Goal: Information Seeking & Learning: Understand process/instructions

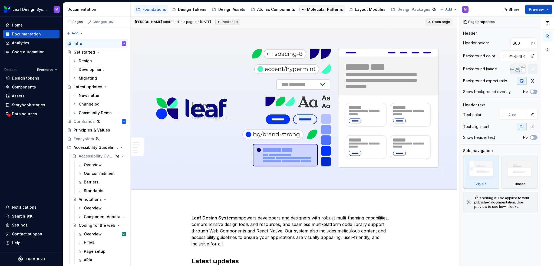
click at [317, 11] on div "Molecular Patterns" at bounding box center [325, 9] width 36 height 5
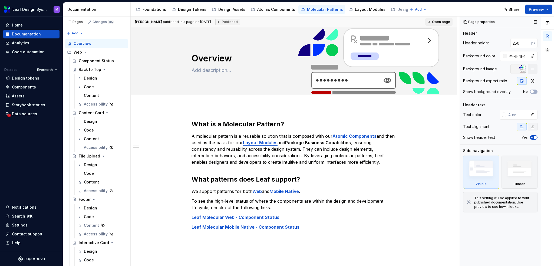
type textarea "*"
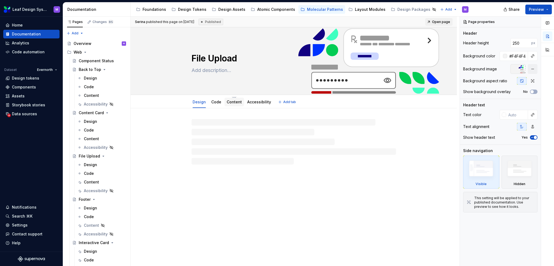
click at [236, 100] on link "Content" at bounding box center [234, 102] width 15 height 5
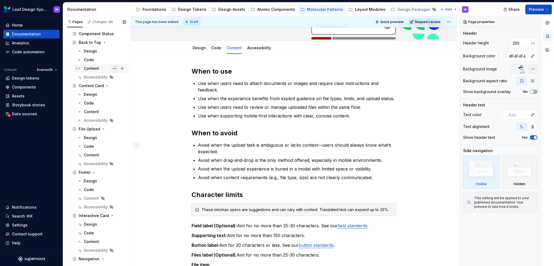
scroll to position [54, 0]
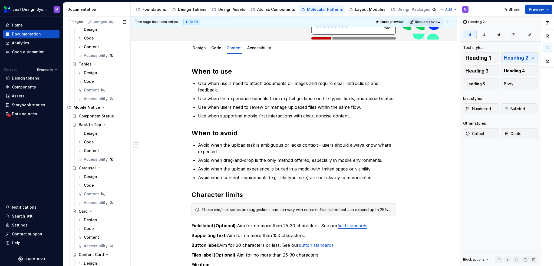
scroll to position [514, 0]
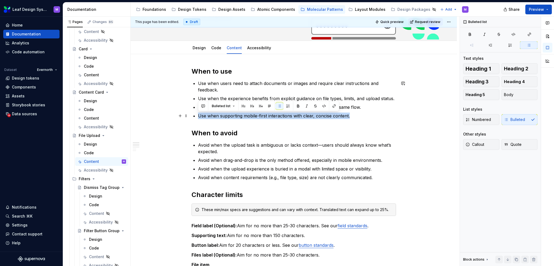
drag, startPoint x: 356, startPoint y: 117, endPoint x: 192, endPoint y: 112, distance: 163.6
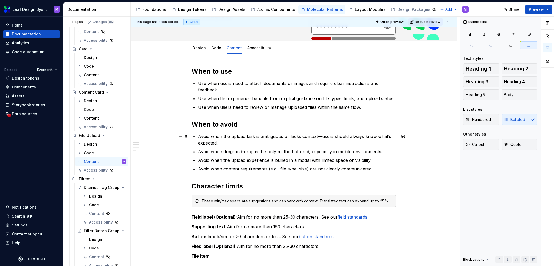
click at [256, 137] on p "Avoid when the upload task is ambiguous or lacks context—users should always kn…" at bounding box center [297, 139] width 198 height 13
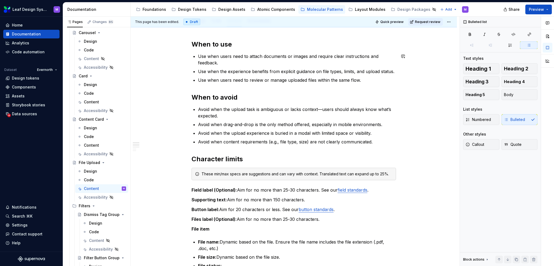
scroll to position [27, 0]
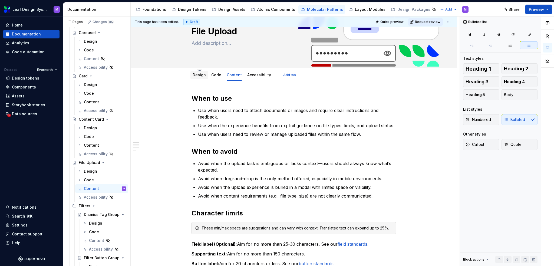
click at [195, 73] on link "Design" at bounding box center [199, 75] width 13 height 5
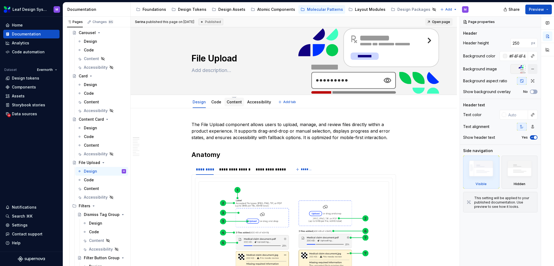
click at [232, 99] on div "Content" at bounding box center [234, 102] width 15 height 6
click at [237, 103] on link "Content" at bounding box center [234, 102] width 15 height 5
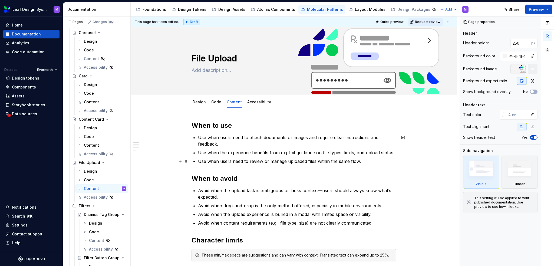
scroll to position [27, 0]
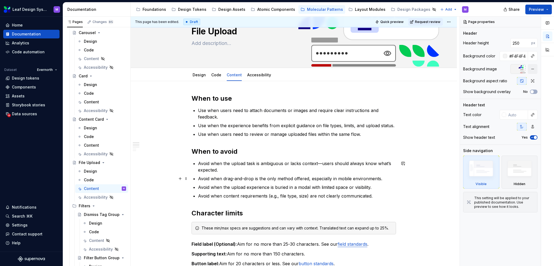
type textarea "*"
click at [314, 178] on p "Avoid when drag-and-drop is the only method offered, especially in mobile envir…" at bounding box center [297, 178] width 198 height 6
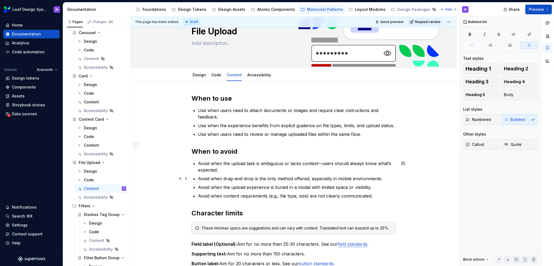
drag, startPoint x: 325, startPoint y: 176, endPoint x: 329, endPoint y: 176, distance: 4.6
click at [325, 176] on p "Avoid when drag-and-drop is the only method offered, especially in mobile envir…" at bounding box center [297, 178] width 198 height 6
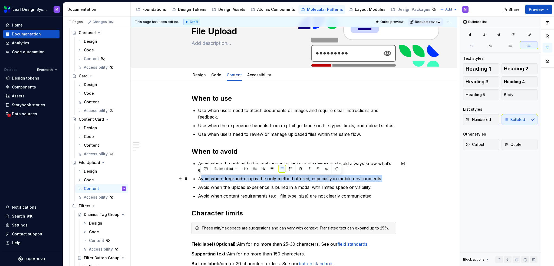
drag, startPoint x: 388, startPoint y: 179, endPoint x: 199, endPoint y: 181, distance: 188.4
click at [199, 181] on p "Avoid when drag-and-drop is the only method offered, especially in mobile envir…" at bounding box center [297, 178] width 198 height 6
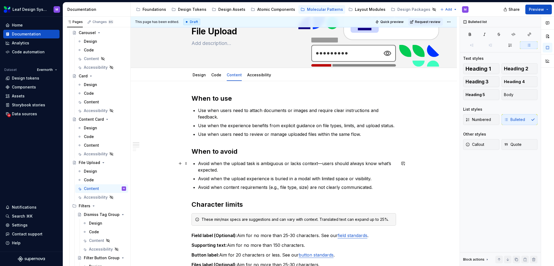
click at [233, 170] on p "Avoid when the upload task is ambiguous or lacks context—users should always kn…" at bounding box center [297, 166] width 198 height 13
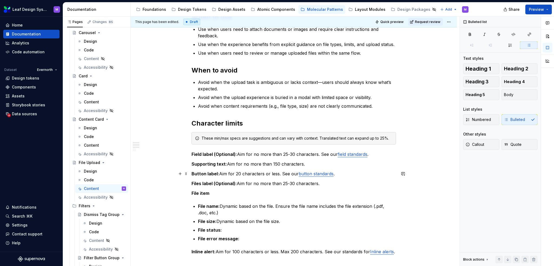
scroll to position [135, 0]
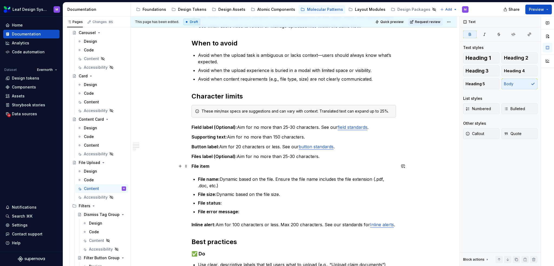
click at [235, 166] on p "File item" at bounding box center [294, 166] width 205 height 6
click at [252, 186] on p "File name: Dynamic based on the file. Ensure the file name includes the file ex…" at bounding box center [297, 182] width 198 height 13
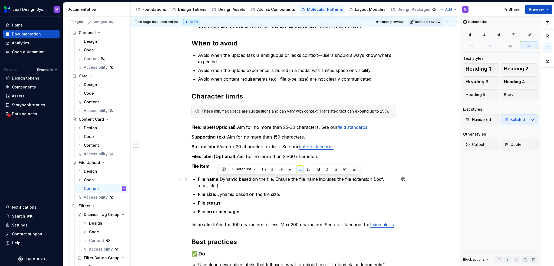
drag, startPoint x: 253, startPoint y: 184, endPoint x: 276, endPoint y: 177, distance: 23.7
click at [276, 177] on p "File name: Dynamic based on the file. Ensure the file name includes the file ex…" at bounding box center [297, 182] width 198 height 13
drag, startPoint x: 276, startPoint y: 185, endPoint x: 277, endPoint y: 179, distance: 5.8
click at [277, 179] on p "File name: Dynamic based on the file. Ensure the file name includes the file ex…" at bounding box center [297, 182] width 198 height 13
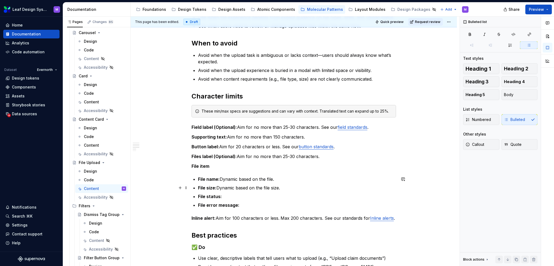
click at [287, 183] on ul "File name: Dynamic based on the file. File size: Dynamic based on the file size…" at bounding box center [297, 192] width 198 height 32
click at [284, 188] on p "File size: Dynamic based on the file size." at bounding box center [297, 188] width 198 height 6
click at [285, 177] on p "File name: Dynamic based on the file." at bounding box center [297, 179] width 198 height 6
click at [267, 194] on p "File status:" at bounding box center [297, 196] width 198 height 6
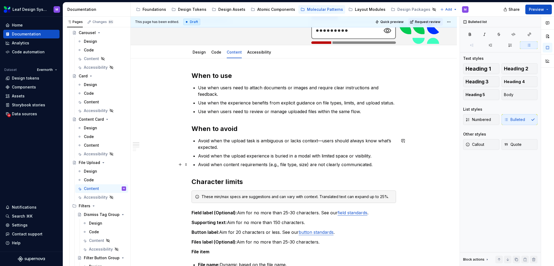
scroll to position [27, 0]
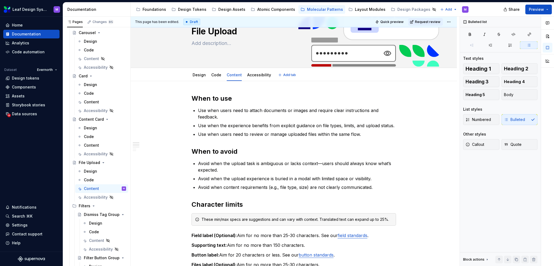
drag, startPoint x: 199, startPoint y: 78, endPoint x: 184, endPoint y: 81, distance: 15.2
click at [176, 87] on div "This page has been edited. Draft Quick preview Request review File Upload Edit …" at bounding box center [295, 142] width 329 height 250
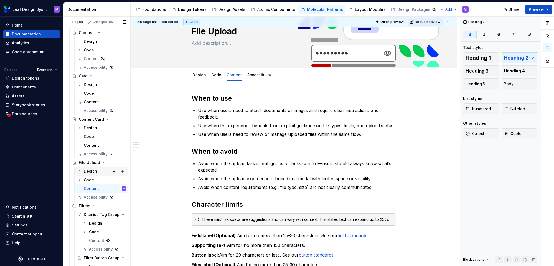
drag, startPoint x: 92, startPoint y: 171, endPoint x: 103, endPoint y: 174, distance: 11.0
click at [103, 174] on div "Design" at bounding box center [105, 172] width 42 height 8
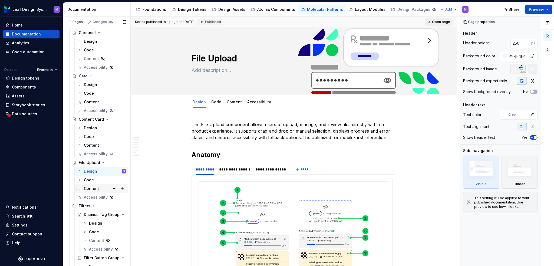
click at [96, 189] on div "Content" at bounding box center [91, 188] width 15 height 5
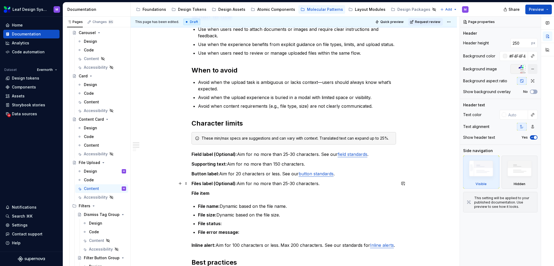
scroll to position [135, 0]
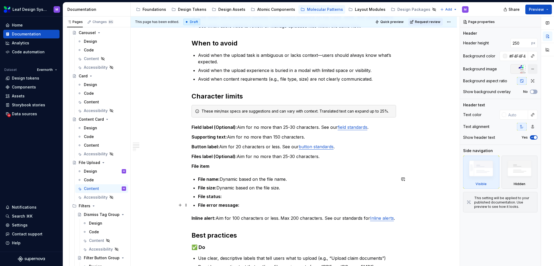
click at [243, 205] on p "File error message:" at bounding box center [297, 205] width 198 height 6
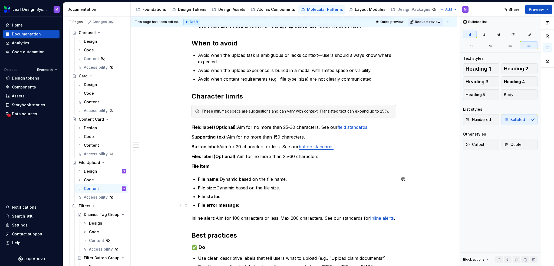
click at [248, 203] on p "File error message:" at bounding box center [297, 205] width 198 height 6
type textarea "*"
click at [248, 191] on ul "File name: Dynamic based on the file name. File size: Dynamic based on the file…" at bounding box center [297, 192] width 198 height 32
click at [238, 199] on p "File status:" at bounding box center [297, 196] width 198 height 6
drag, startPoint x: 245, startPoint y: 207, endPoint x: 199, endPoint y: 205, distance: 45.3
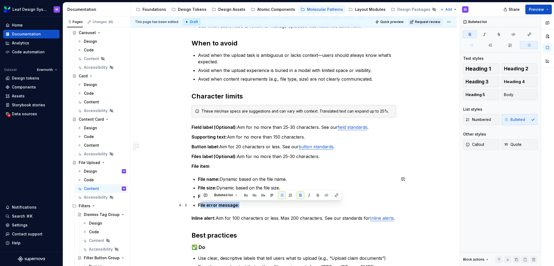
click at [199, 205] on p "File error message:" at bounding box center [297, 205] width 198 height 6
click at [199, 205] on strong "File error message:" at bounding box center [218, 204] width 41 height 5
drag, startPoint x: 238, startPoint y: 207, endPoint x: 197, endPoint y: 208, distance: 41.2
click at [197, 208] on div "When to use Use when users need to attach documents or images and require clear…" at bounding box center [294, 192] width 205 height 412
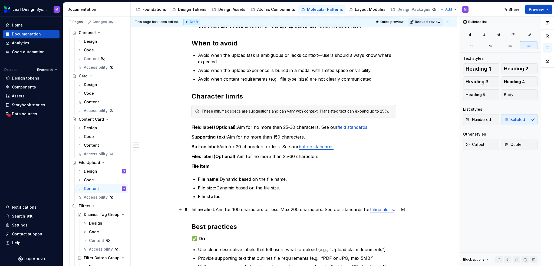
click at [189, 210] on div "When to use Use when users need to attach documents or images and require clear…" at bounding box center [294, 224] width 326 height 503
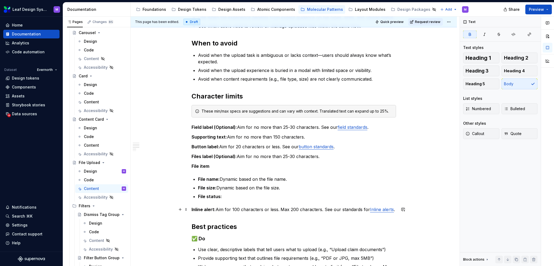
click at [213, 209] on strong "Inline alert:" at bounding box center [204, 209] width 24 height 5
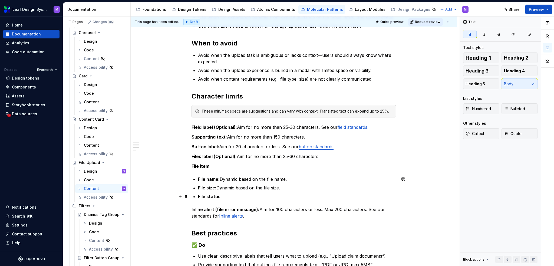
click at [227, 194] on p "File status:" at bounding box center [297, 196] width 198 height 6
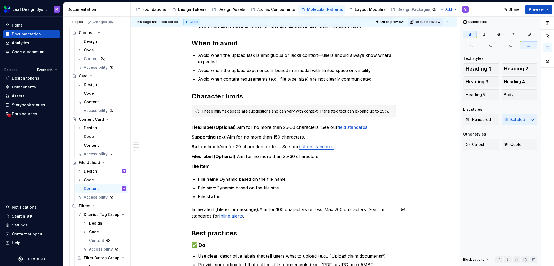
scroll to position [189, 0]
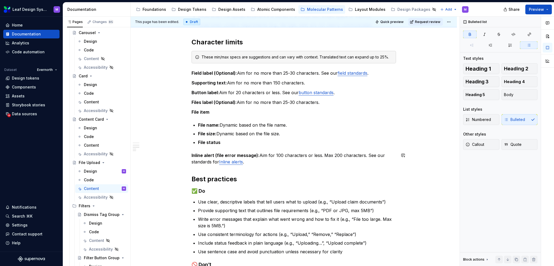
click at [235, 141] on p "File status" at bounding box center [297, 142] width 198 height 6
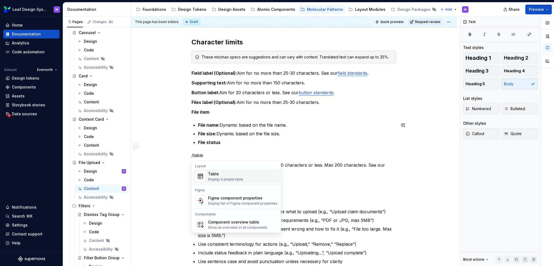
click at [228, 176] on div "Table" at bounding box center [225, 173] width 35 height 5
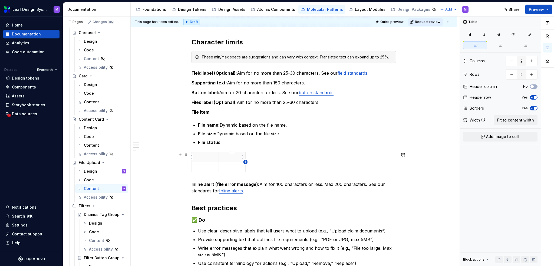
click at [245, 161] on icon "button" at bounding box center [245, 162] width 2 height 2
type input "3"
click at [199, 165] on p at bounding box center [205, 167] width 20 height 5
click at [250, 168] on p at bounding box center [250, 167] width 3 height 5
drag, startPoint x: 233, startPoint y: 168, endPoint x: 188, endPoint y: 157, distance: 45.7
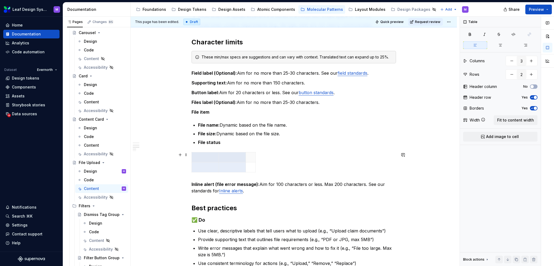
click at [188, 157] on div "When to use Use when users need to attach documents or images and require clear…" at bounding box center [294, 188] width 326 height 538
click at [212, 156] on p at bounding box center [205, 157] width 20 height 5
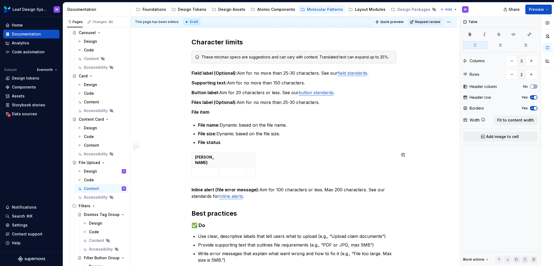
click at [201, 156] on p "[PERSON_NAME]" at bounding box center [205, 160] width 20 height 11
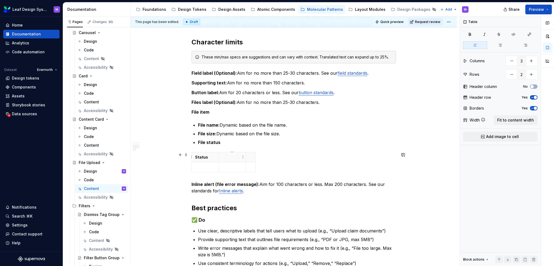
click at [231, 158] on p at bounding box center [232, 157] width 20 height 5
drag, startPoint x: 239, startPoint y: 158, endPoint x: 222, endPoint y: 155, distance: 17.8
click at [222, 155] on th "Content" at bounding box center [232, 157] width 27 height 10
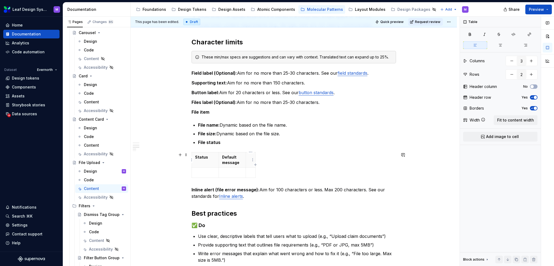
click at [249, 161] on th at bounding box center [251, 159] width 10 height 15
click at [207, 170] on p at bounding box center [205, 172] width 20 height 5
click at [202, 170] on p "In progress" at bounding box center [205, 172] width 20 height 5
click at [224, 173] on p at bounding box center [232, 172] width 20 height 5
click at [256, 173] on p at bounding box center [260, 172] width 22 height 5
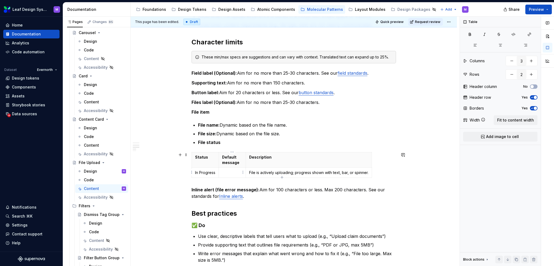
click at [230, 173] on p at bounding box center [232, 172] width 20 height 5
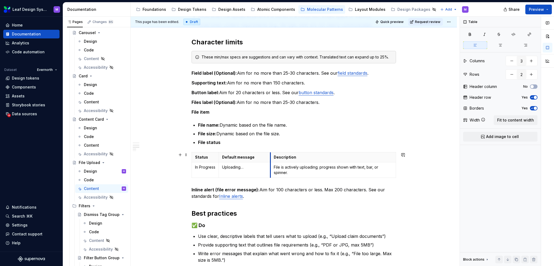
drag, startPoint x: 246, startPoint y: 163, endPoint x: 270, endPoint y: 162, distance: 24.7
click at [270, 162] on tbody "Status Default message Description In Progress Uploading… File is actively uplo…" at bounding box center [294, 164] width 204 height 25
drag, startPoint x: 219, startPoint y: 158, endPoint x: 223, endPoint y: 159, distance: 4.1
click at [223, 159] on th "Default message" at bounding box center [249, 157] width 52 height 10
click at [294, 177] on icon "button" at bounding box center [294, 177] width 2 height 2
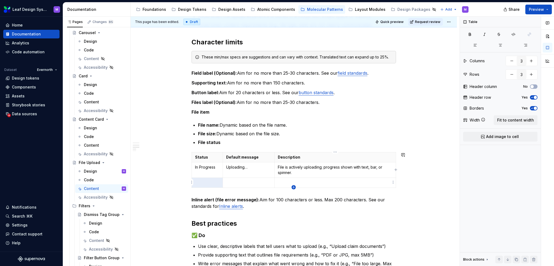
click at [293, 187] on icon "button" at bounding box center [294, 187] width 4 height 4
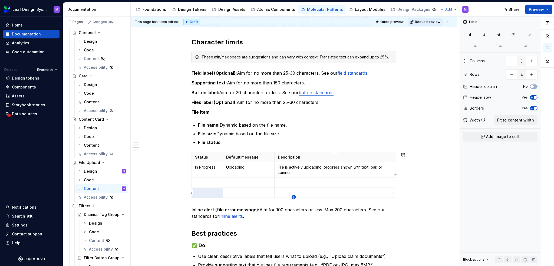
click at [294, 196] on icon "button" at bounding box center [294, 197] width 4 height 4
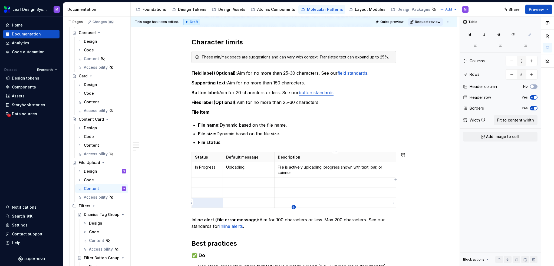
click at [293, 207] on icon "button" at bounding box center [294, 207] width 4 height 4
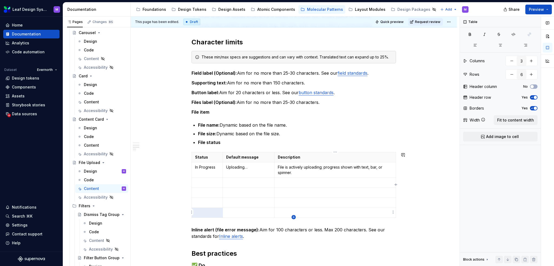
click at [293, 216] on icon "button" at bounding box center [294, 217] width 4 height 4
type input "7"
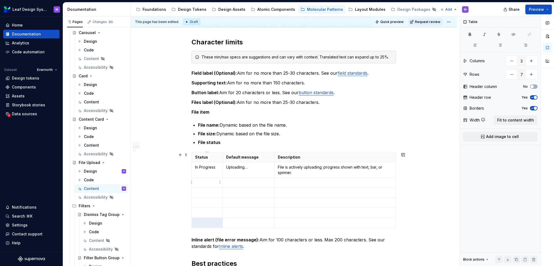
click at [211, 182] on p at bounding box center [207, 182] width 24 height 5
click at [205, 194] on p at bounding box center [207, 192] width 24 height 5
click at [206, 199] on td at bounding box center [207, 203] width 31 height 10
click at [206, 213] on p at bounding box center [207, 212] width 24 height 5
drag, startPoint x: 223, startPoint y: 156, endPoint x: 227, endPoint y: 158, distance: 4.5
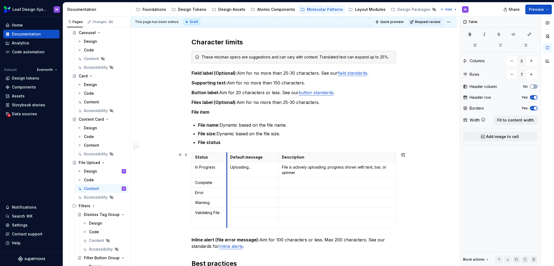
click at [227, 158] on th "Default message" at bounding box center [253, 157] width 52 height 10
click at [207, 222] on p at bounding box center [209, 222] width 29 height 5
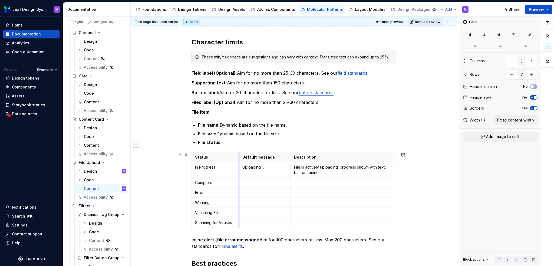
drag, startPoint x: 226, startPoint y: 156, endPoint x: 238, endPoint y: 157, distance: 12.0
click at [320, 182] on p at bounding box center [343, 182] width 99 height 5
click at [362, 190] on p at bounding box center [343, 192] width 99 height 5
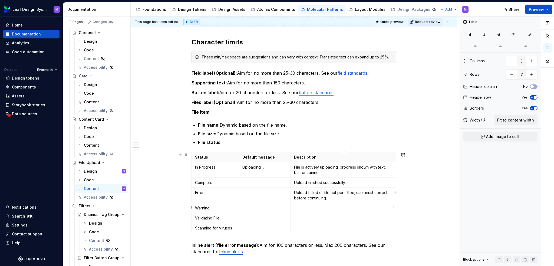
click at [303, 211] on td at bounding box center [343, 208] width 105 height 10
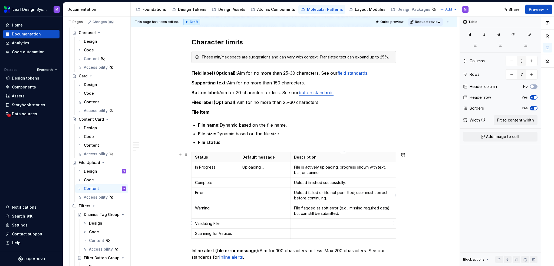
click at [308, 221] on p at bounding box center [343, 223] width 99 height 5
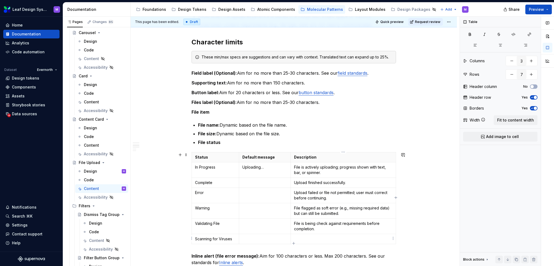
click at [311, 239] on p at bounding box center [343, 238] width 99 height 5
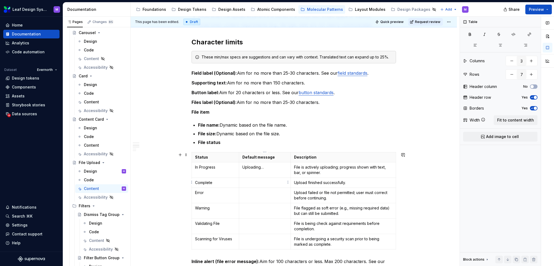
click at [263, 182] on p at bounding box center [265, 182] width 45 height 5
click at [244, 162] on td "Uploading…" at bounding box center [265, 169] width 52 height 15
click at [244, 180] on p at bounding box center [265, 182] width 45 height 5
click at [247, 191] on p at bounding box center [265, 192] width 45 height 5
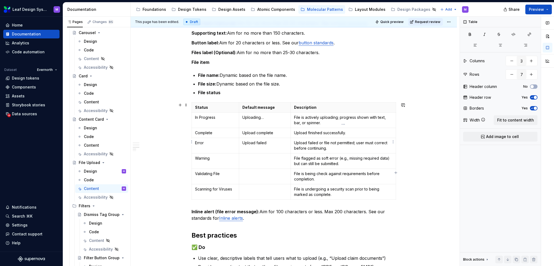
scroll to position [244, 0]
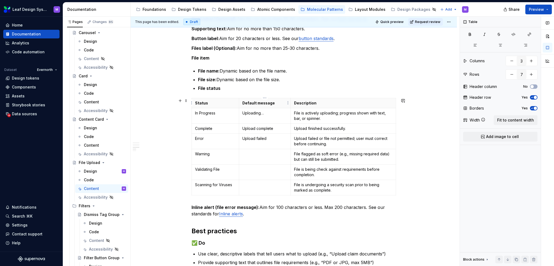
click at [277, 103] on p "Default message" at bounding box center [265, 102] width 45 height 5
click at [258, 102] on p "Default message" at bounding box center [265, 102] width 45 height 5
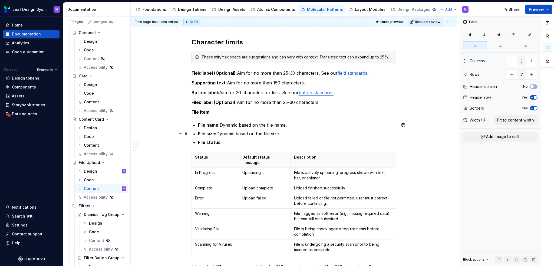
scroll to position [217, 0]
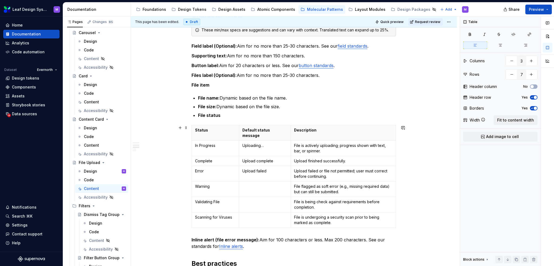
click at [291, 141] on td "File is actively uploading; progress shown with text, bar, or spinner." at bounding box center [343, 148] width 105 height 15
click at [395, 173] on icon "button" at bounding box center [396, 173] width 4 height 4
click at [266, 125] on html "Leaf Design System M Home Documentation Analytics Code automation Dataset Evern…" at bounding box center [277, 133] width 554 height 266
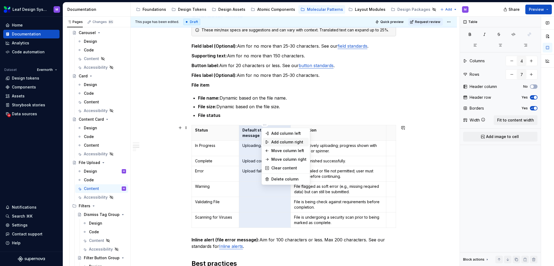
click at [280, 142] on div "Add column right" at bounding box center [288, 141] width 35 height 5
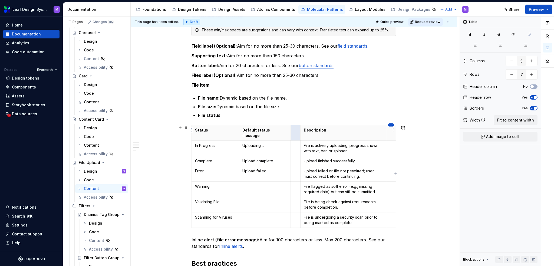
click at [391, 126] on html "Leaf Design System M Home Documentation Analytics Code automation Dataset Evern…" at bounding box center [277, 133] width 554 height 266
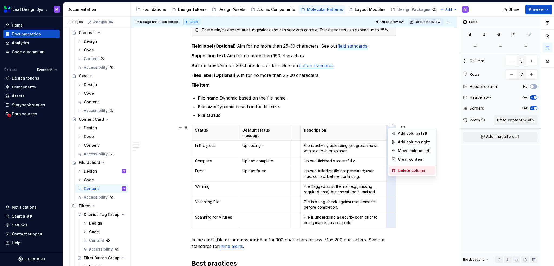
click at [402, 168] on div "Delete column" at bounding box center [412, 170] width 46 height 9
type input "4"
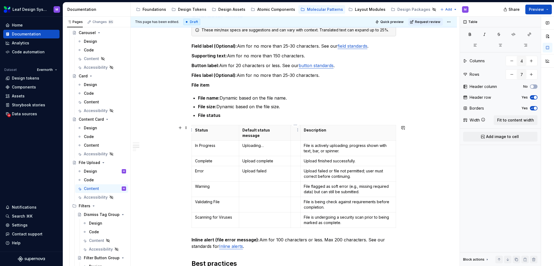
click at [295, 130] on p at bounding box center [295, 129] width 3 height 5
click at [290, 132] on th "Default status message" at bounding box center [265, 132] width 52 height 15
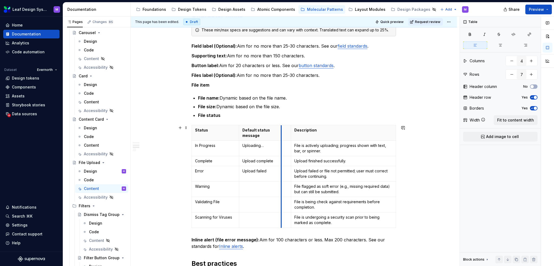
drag, startPoint x: 290, startPoint y: 130, endPoint x: 280, endPoint y: 129, distance: 10.9
click at [281, 129] on th at bounding box center [286, 132] width 10 height 15
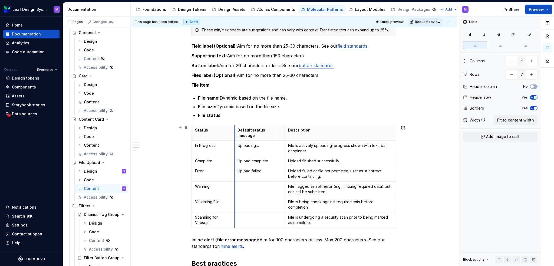
drag, startPoint x: 238, startPoint y: 132, endPoint x: 233, endPoint y: 131, distance: 4.9
click at [279, 135] on th at bounding box center [280, 132] width 10 height 15
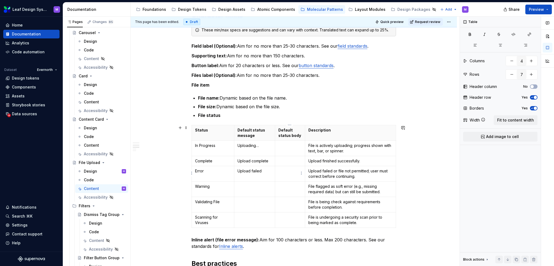
click at [291, 166] on td at bounding box center [290, 173] width 30 height 15
click at [300, 133] on html "Leaf Design System M Home Documentation Analytics Code automation Dataset Evern…" at bounding box center [277, 133] width 554 height 266
click at [303, 129] on html "Leaf Design System M Home Documentation Analytics Code automation Dataset Evern…" at bounding box center [277, 133] width 554 height 266
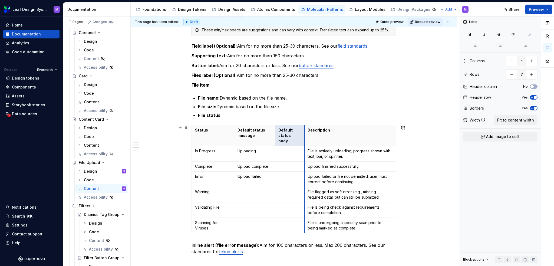
drag, startPoint x: 304, startPoint y: 130, endPoint x: 315, endPoint y: 129, distance: 10.7
click at [315, 129] on th "Description" at bounding box center [351, 135] width 92 height 21
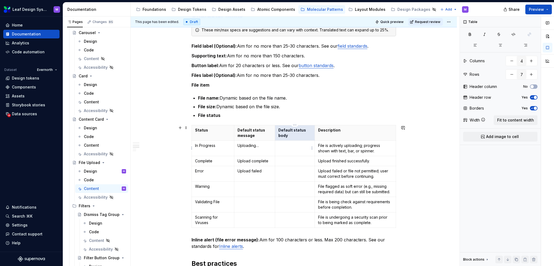
click at [292, 146] on p at bounding box center [295, 145] width 33 height 5
drag, startPoint x: 292, startPoint y: 146, endPoint x: 279, endPoint y: 145, distance: 13.9
click at [279, 145] on p "N/A" at bounding box center [295, 145] width 33 height 5
copy p "N/A"
click at [281, 159] on p at bounding box center [295, 160] width 33 height 5
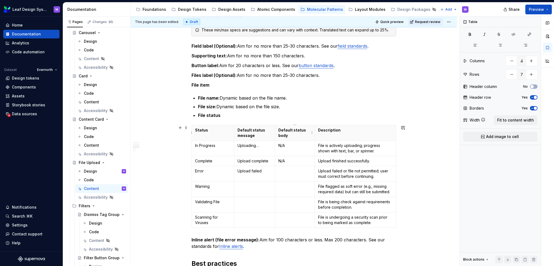
click at [293, 134] on p "Default status body" at bounding box center [295, 132] width 33 height 11
drag, startPoint x: 295, startPoint y: 134, endPoint x: 278, endPoint y: 135, distance: 17.1
click at [279, 135] on p "Default status body" at bounding box center [295, 132] width 33 height 11
click at [247, 218] on p at bounding box center [255, 217] width 34 height 5
click at [267, 149] on td "Uploading…" at bounding box center [254, 148] width 41 height 15
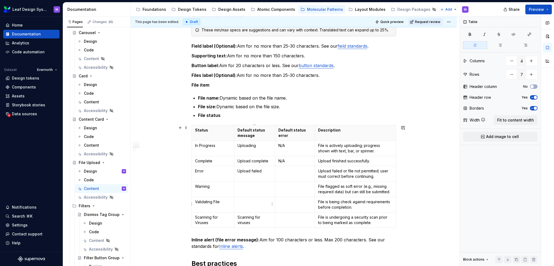
click at [241, 201] on p at bounding box center [255, 201] width 34 height 5
drag, startPoint x: 281, startPoint y: 161, endPoint x: 279, endPoint y: 160, distance: 2.8
click at [279, 160] on p "N/A" at bounding box center [295, 160] width 33 height 5
copy p "N/A"
click at [285, 203] on p at bounding box center [295, 201] width 33 height 5
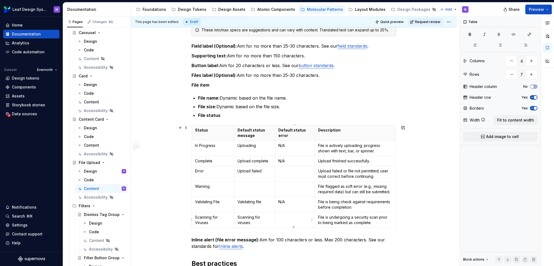
click at [286, 219] on p at bounding box center [295, 217] width 33 height 5
click at [249, 187] on p at bounding box center [255, 186] width 34 height 5
click at [301, 187] on p "Missing requ" at bounding box center [295, 186] width 33 height 5
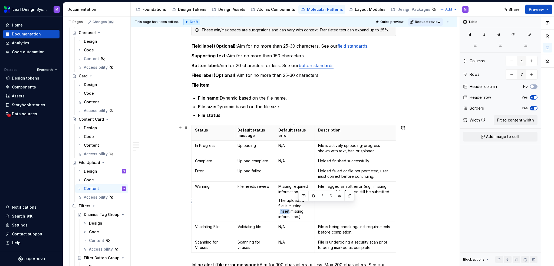
drag, startPoint x: 309, startPoint y: 206, endPoint x: 298, endPoint y: 205, distance: 10.6
click at [298, 205] on p "The uploaded file is missing [insert missing information.]" at bounding box center [295, 209] width 33 height 22
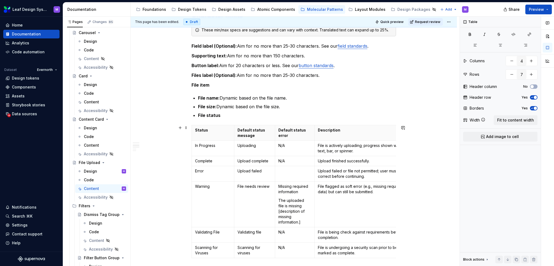
drag, startPoint x: 395, startPoint y: 153, endPoint x: 408, endPoint y: 153, distance: 13.0
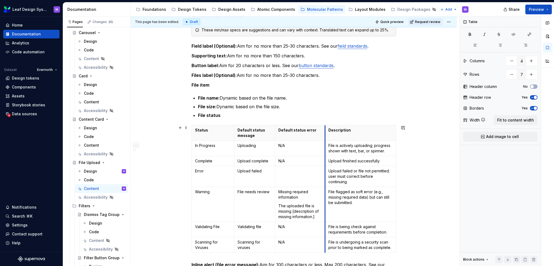
drag, startPoint x: 307, startPoint y: 158, endPoint x: 318, endPoint y: 157, distance: 10.3
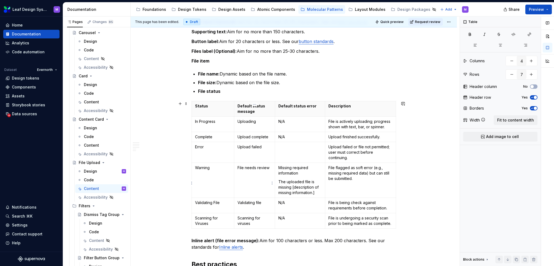
scroll to position [244, 0]
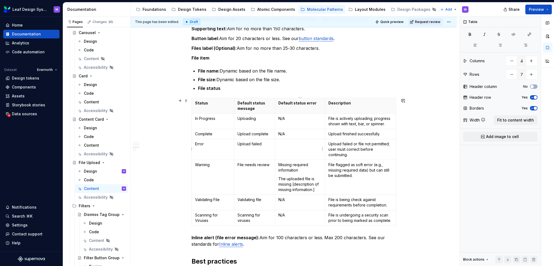
click at [285, 151] on td at bounding box center [300, 149] width 50 height 21
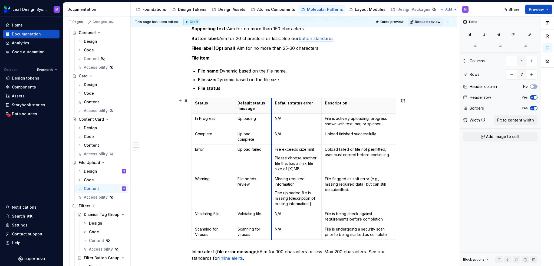
drag, startPoint x: 276, startPoint y: 127, endPoint x: 272, endPoint y: 127, distance: 3.6
click at [272, 127] on td "N/A" at bounding box center [297, 121] width 50 height 15
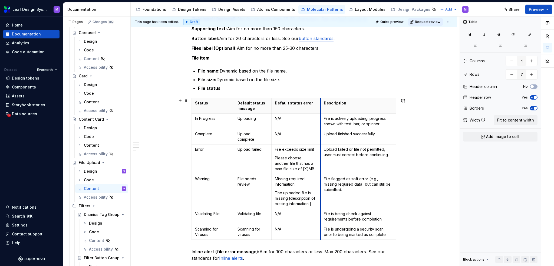
click at [321, 122] on td "File is actively uploading; progress shown with text, bar, or spinner." at bounding box center [359, 121] width 76 height 15
click at [396, 129] on td "Upload finished successfully." at bounding box center [359, 136] width 76 height 15
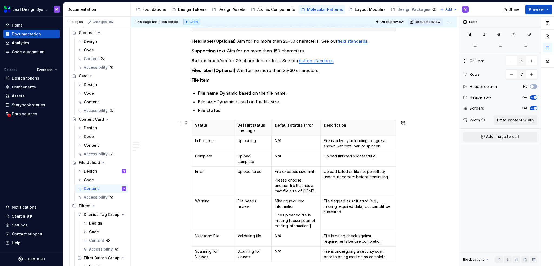
scroll to position [217, 0]
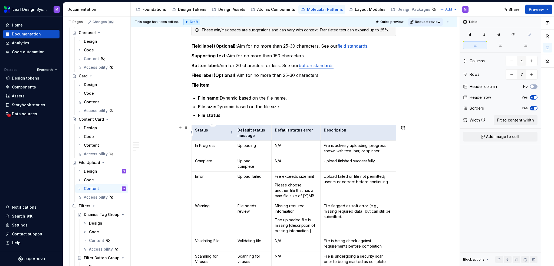
drag, startPoint x: 332, startPoint y: 136, endPoint x: 201, endPoint y: 126, distance: 131.9
click at [201, 126] on tr "Status Default status message Default status error Description" at bounding box center [294, 132] width 204 height 15
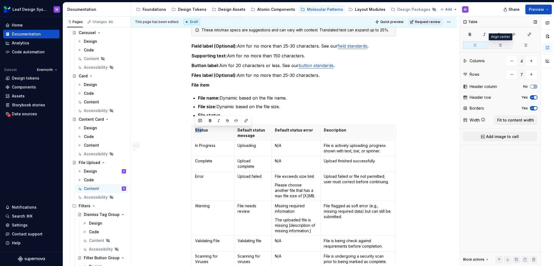
click at [498, 44] on button "button" at bounding box center [501, 45] width 24 height 8
click at [475, 48] on button "button" at bounding box center [475, 45] width 24 height 8
click at [414, 141] on div "When to use Use when users need to attach documents or images and require clear…" at bounding box center [294, 222] width 326 height 660
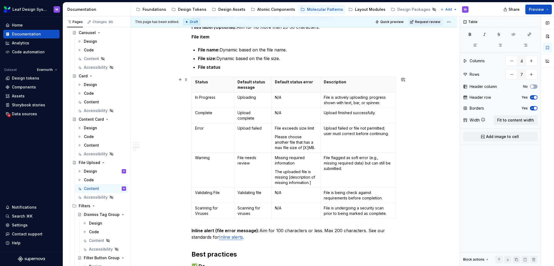
scroll to position [244, 0]
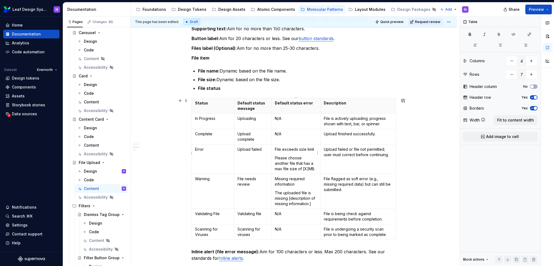
click at [305, 159] on p "Please choose another file that has a max file size of [X]MB." at bounding box center [296, 163] width 42 height 16
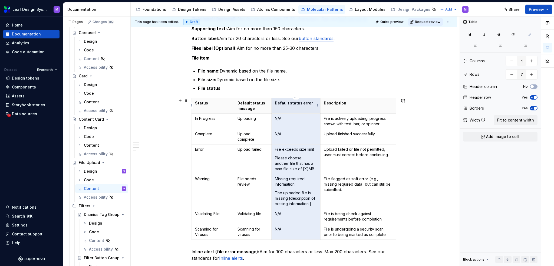
drag, startPoint x: 291, startPoint y: 226, endPoint x: 279, endPoint y: 107, distance: 119.5
click at [279, 107] on tbody "Status Default status message Default status error Description In Progress Uplo…" at bounding box center [294, 169] width 204 height 142
click at [295, 97] on html "Leaf Design System M Home Documentation Analytics Code automation Dataset Evern…" at bounding box center [277, 133] width 554 height 266
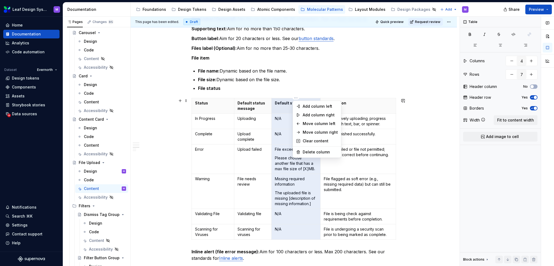
click at [288, 173] on html "Leaf Design System M Home Documentation Analytics Code automation Dataset Evern…" at bounding box center [277, 133] width 554 height 266
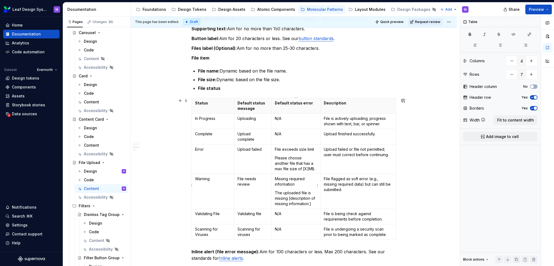
click at [295, 190] on p "The uploaded file is missing [description of missing information.]" at bounding box center [296, 198] width 42 height 16
click at [315, 199] on p "The uploaded file is missing [description of missing information.]" at bounding box center [296, 198] width 42 height 16
click at [289, 155] on p "Please choose another file that has a max file size of [X]MB." at bounding box center [296, 163] width 42 height 16
click at [275, 147] on p "File exceeds size limit" at bounding box center [296, 149] width 42 height 5
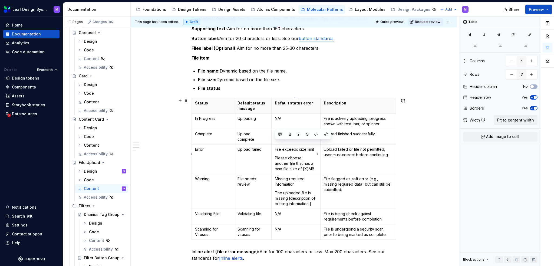
click at [280, 157] on p "Please choose another file that has a max file size of [X]MB." at bounding box center [296, 163] width 42 height 16
drag, startPoint x: 301, startPoint y: 164, endPoint x: 274, endPoint y: 149, distance: 30.4
click at [274, 149] on td "File exceeds size limit Please choose another file that has a max file size of …" at bounding box center [296, 160] width 49 height 30
copy p "Please choose another file that has a max file size of [X]MB."
click at [306, 162] on p "Please choose another file that has a max file size of [X]MB." at bounding box center [296, 163] width 42 height 16
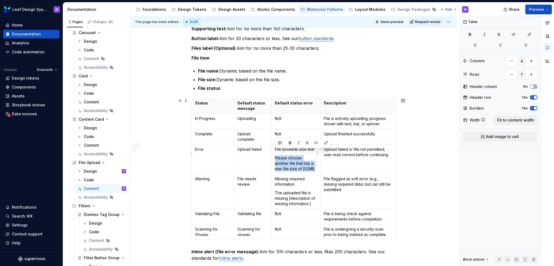
drag, startPoint x: 303, startPoint y: 164, endPoint x: 274, endPoint y: 152, distance: 31.1
click at [274, 152] on td "File exceeds size limit Please choose another file that has a max file size of …" at bounding box center [296, 160] width 49 height 30
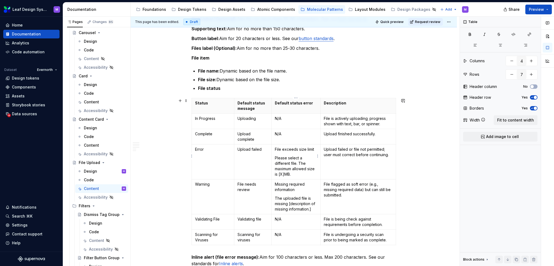
click at [298, 166] on p "Please select a different file. The maximum allowed size is [X]MB." at bounding box center [296, 166] width 42 height 22
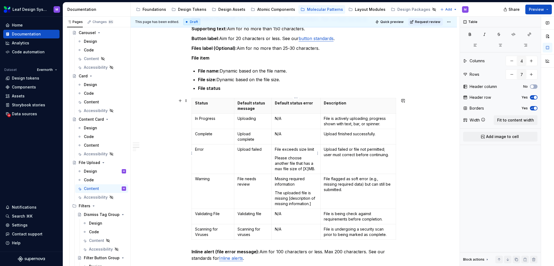
click at [310, 164] on p "Please choose another file that has a max file size of [X]MB." at bounding box center [296, 163] width 42 height 16
drag, startPoint x: 290, startPoint y: 103, endPoint x: 275, endPoint y: 101, distance: 15.2
click at [275, 101] on p "Default status error" at bounding box center [296, 102] width 42 height 5
click at [309, 103] on p "Status error" at bounding box center [296, 102] width 42 height 5
drag, startPoint x: 313, startPoint y: 108, endPoint x: 305, endPoint y: 102, distance: 10.4
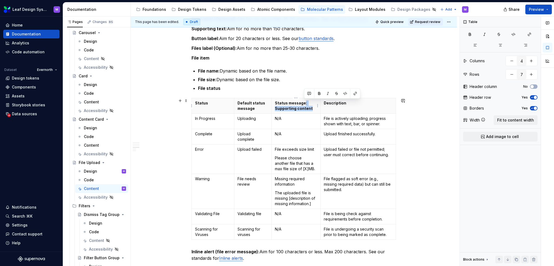
click at [305, 102] on p "Status message: Supporting content" at bounding box center [296, 105] width 42 height 11
click at [301, 109] on p "Status message explainer content" at bounding box center [296, 105] width 42 height 11
drag, startPoint x: 310, startPoint y: 109, endPoint x: 286, endPoint y: 103, distance: 24.1
click at [286, 103] on p "Status message explainer content" at bounding box center [296, 105] width 42 height 11
click at [315, 104] on p "Status error message" at bounding box center [296, 102] width 42 height 5
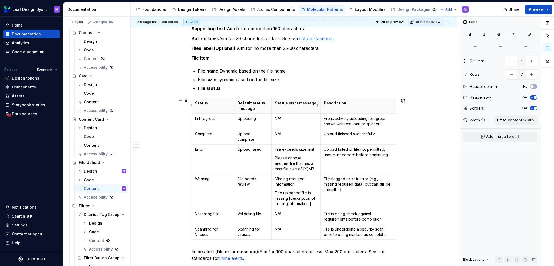
click at [277, 103] on p "Status error message" at bounding box center [296, 102] width 42 height 5
click at [251, 104] on p "Default status message" at bounding box center [253, 105] width 31 height 11
click at [265, 108] on p "Default file status message" at bounding box center [253, 105] width 31 height 11
click at [265, 109] on p "Default file status message" at bounding box center [253, 105] width 31 height 11
click at [266, 109] on p "Default file status message" at bounding box center [253, 105] width 31 height 11
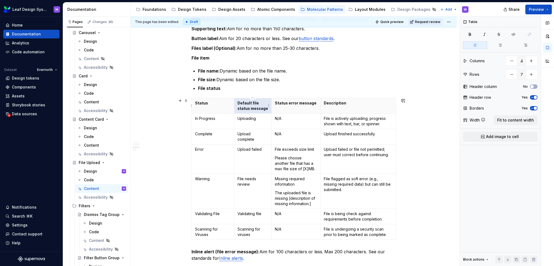
click at [266, 109] on p "Default file status message" at bounding box center [253, 105] width 31 height 11
click at [278, 104] on p "Status error message" at bounding box center [296, 102] width 42 height 5
click at [276, 104] on p "Status error message" at bounding box center [296, 102] width 42 height 5
click at [284, 103] on p "File Status error message" at bounding box center [296, 105] width 42 height 11
click at [422, 112] on div "When to use Use when users need to attach documents or images and require clear…" at bounding box center [294, 195] width 326 height 660
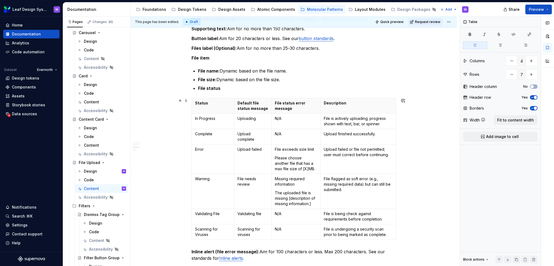
click at [422, 112] on div "When to use Use when users need to attach documents or images and require clear…" at bounding box center [294, 195] width 326 height 660
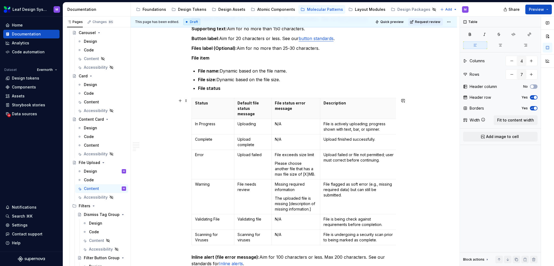
drag, startPoint x: 395, startPoint y: 113, endPoint x: 398, endPoint y: 116, distance: 3.9
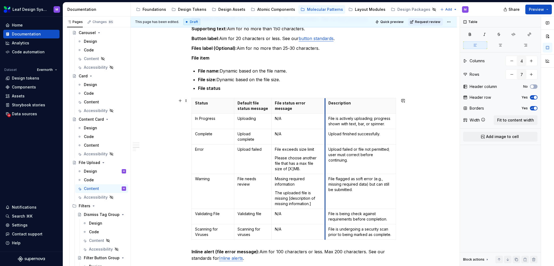
drag, startPoint x: 319, startPoint y: 107, endPoint x: 323, endPoint y: 104, distance: 5.6
click at [424, 158] on div "This page has been edited. Draft Quick preview Request review File Upload Edit …" at bounding box center [295, 142] width 329 height 250
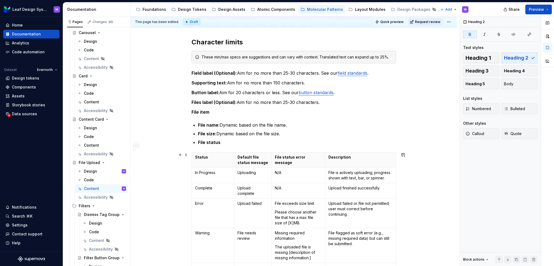
scroll to position [298, 0]
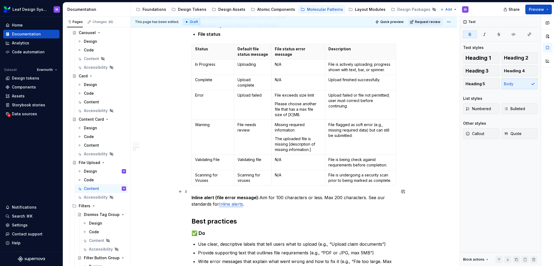
click at [255, 195] on strong "Inline alert (file error message):" at bounding box center [226, 197] width 68 height 5
drag, startPoint x: 256, startPoint y: 192, endPoint x: 215, endPoint y: 189, distance: 40.4
click at [215, 195] on strong "Inline alert (file error message):" at bounding box center [226, 197] width 68 height 5
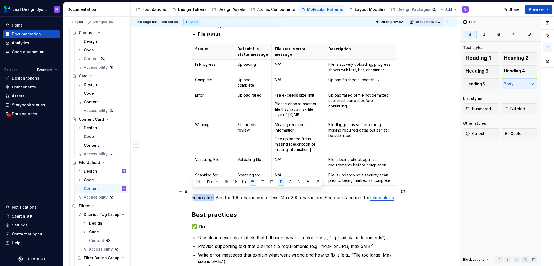
drag, startPoint x: 214, startPoint y: 190, endPoint x: 192, endPoint y: 188, distance: 22.0
click at [192, 194] on p "Inline alert: Aim for 100 characters or less. Max 200 characters. See our stand…" at bounding box center [294, 197] width 205 height 6
click at [216, 194] on p "Field note: Aim for 100 characters or less. Max 200 characters. See our standar…" at bounding box center [294, 197] width 205 height 6
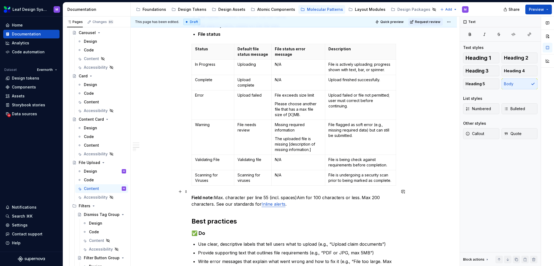
click at [214, 195] on strong "Field note:" at bounding box center [203, 197] width 22 height 5
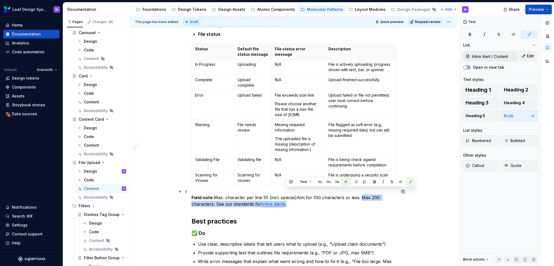
drag, startPoint x: 294, startPoint y: 199, endPoint x: 360, endPoint y: 188, distance: 66.4
click at [360, 194] on p "Field note: Max. character per line 55 (incl. spaces)Aim for 100 characters or …" at bounding box center [294, 200] width 205 height 13
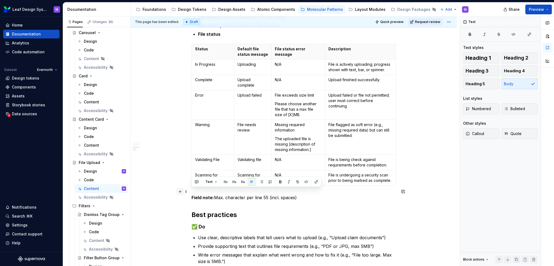
drag, startPoint x: 302, startPoint y: 191, endPoint x: 180, endPoint y: 192, distance: 122.1
click at [192, 192] on div "When to use Use when users need to attach documents or images and require clear…" at bounding box center [294, 104] width 205 height 560
copy p "Field note: Max. character per line 55 (incl. spaces)"
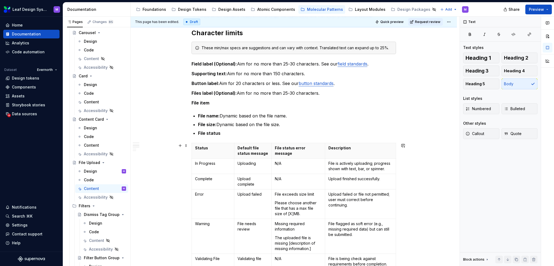
scroll to position [189, 0]
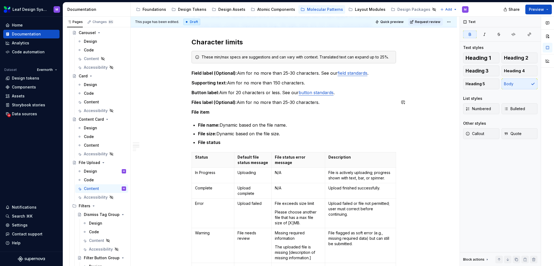
click at [279, 106] on div "When to use Use when users need to attach documents or images and require clear…" at bounding box center [294, 209] width 205 height 554
click at [333, 101] on p "Files label (Optional): Aim for no more than 25-30 characters." at bounding box center [294, 102] width 205 height 6
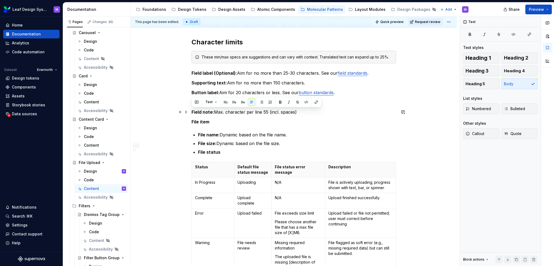
drag, startPoint x: 306, startPoint y: 112, endPoint x: 189, endPoint y: 113, distance: 116.9
click at [189, 113] on div "When to use Use when users need to attach documents or images and require clear…" at bounding box center [294, 250] width 326 height 663
click at [307, 117] on div "When to use Use when users need to attach documents or images and require clear…" at bounding box center [294, 214] width 205 height 564
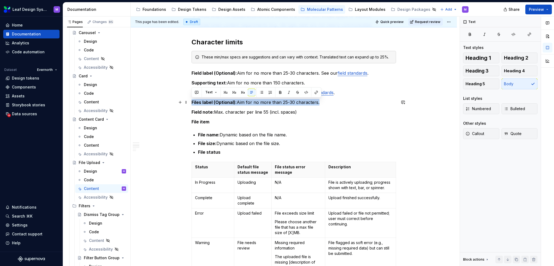
drag, startPoint x: 321, startPoint y: 103, endPoint x: 191, endPoint y: 103, distance: 130.7
click at [191, 103] on div "When to use Use when users need to attach documents or images and require clear…" at bounding box center [294, 250] width 326 height 663
copy p "Files label (Optional): Aim for no more than 25-30 characters."
click at [300, 110] on p "Field note: Max. character per line 55 (incl. spaces)" at bounding box center [294, 112] width 205 height 6
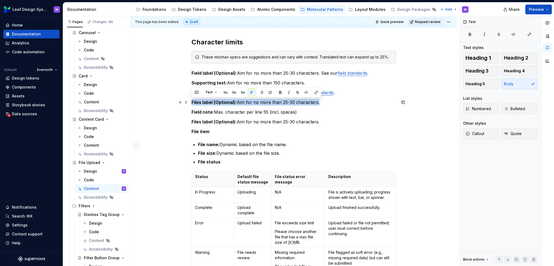
drag, startPoint x: 319, startPoint y: 103, endPoint x: 173, endPoint y: 105, distance: 146.4
click at [173, 105] on div "When to use Use when users need to attach documents or images and require clear…" at bounding box center [294, 255] width 326 height 673
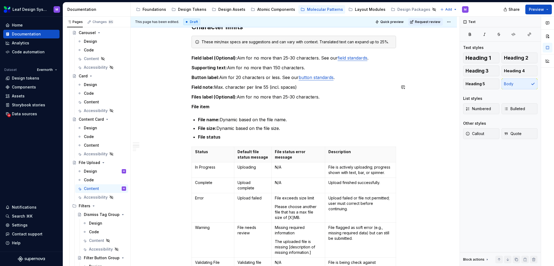
scroll to position [217, 0]
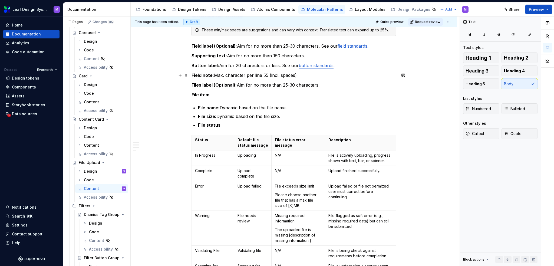
click at [310, 75] on p "Field note: Max. character per line 55 (incl. spaces)" at bounding box center [294, 75] width 205 height 6
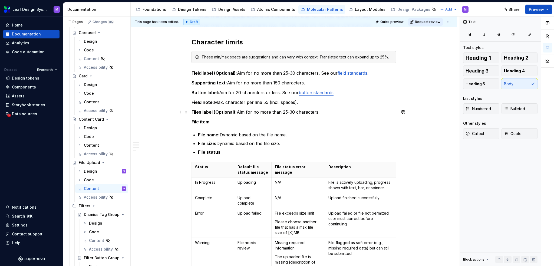
scroll to position [298, 0]
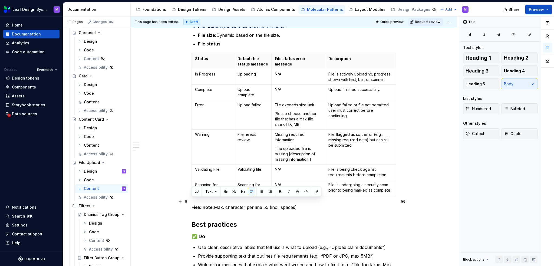
drag, startPoint x: 300, startPoint y: 200, endPoint x: 189, endPoint y: 204, distance: 111.0
click at [189, 204] on div "When to use Use when users need to attach documents or images and require clear…" at bounding box center [294, 142] width 326 height 663
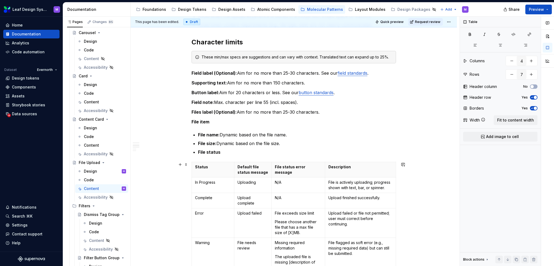
scroll to position [162, 0]
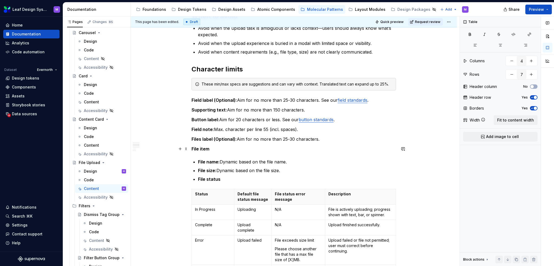
click at [211, 150] on p "File item" at bounding box center [294, 149] width 205 height 6
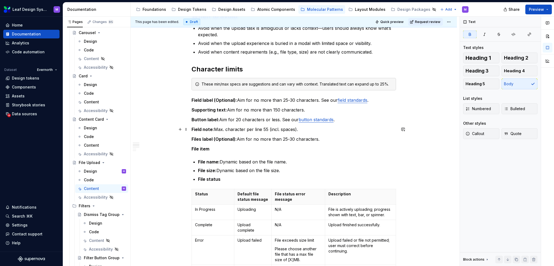
click at [306, 131] on p "Field note: Max. character per line 55 (incl. spaces)." at bounding box center [294, 129] width 205 height 6
drag, startPoint x: 357, startPoint y: 130, endPoint x: 316, endPoint y: 130, distance: 40.9
click at [316, 130] on p "Field note: Max. character per line 55 (incl. spaces). See our field note stand…" at bounding box center [294, 129] width 205 height 6
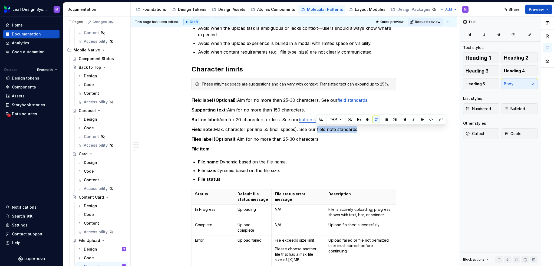
scroll to position [433, 0]
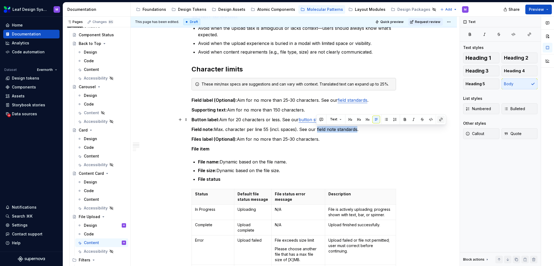
click at [442, 121] on button "button" at bounding box center [441, 120] width 8 height 8
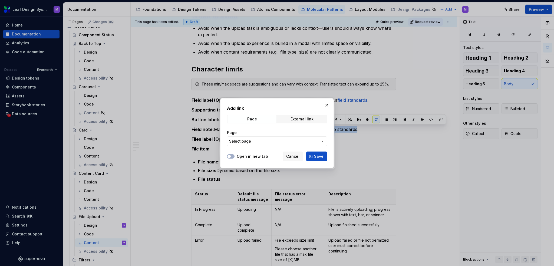
click at [282, 141] on span "Select page" at bounding box center [273, 141] width 89 height 5
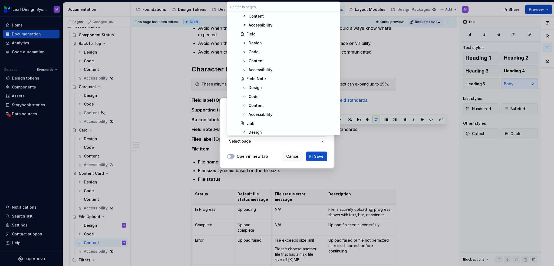
scroll to position [3519, 0]
click at [268, 89] on div "Content" at bounding box center [293, 89] width 88 height 5
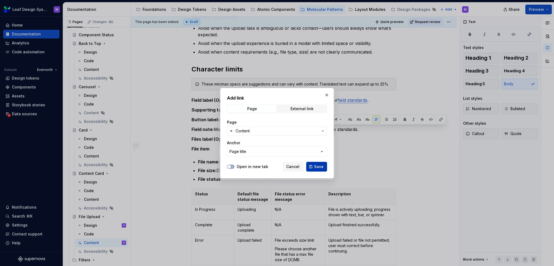
click at [318, 166] on span "Save" at bounding box center [318, 166] width 9 height 5
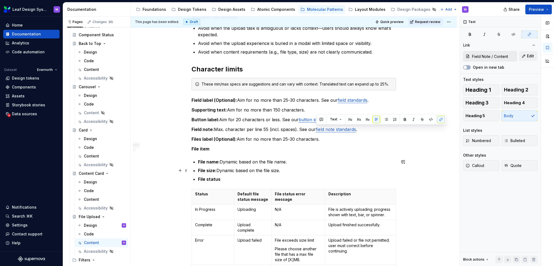
click at [403, 168] on div "When to use Use when users need to attach documents or images and require clear…" at bounding box center [294, 271] width 326 height 650
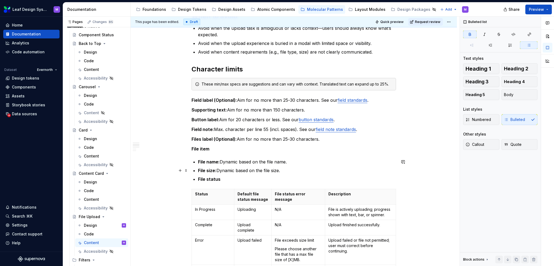
click at [447, 171] on div "When to use Use when users need to attach documents or images and require clear…" at bounding box center [294, 271] width 326 height 650
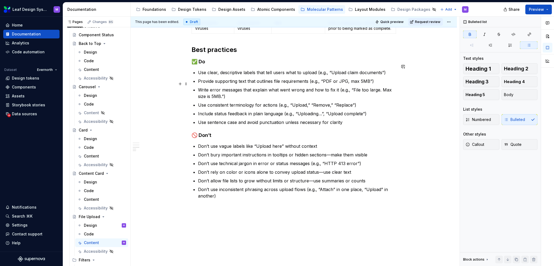
scroll to position [460, 0]
click at [291, 91] on p "Write error messages that explain what went wrong and how to fix it (e.g., “Fil…" at bounding box center [297, 92] width 198 height 13
click at [296, 86] on p "Write error messages that explain what went wrong and how to fix it (e.g., “Fil…" at bounding box center [297, 92] width 198 height 13
drag, startPoint x: 320, startPoint y: 75, endPoint x: 311, endPoint y: 75, distance: 8.9
click at [311, 77] on p "Provide supporting text that outlines file requirements (e.g., “PDF or JPG, max…" at bounding box center [297, 80] width 198 height 6
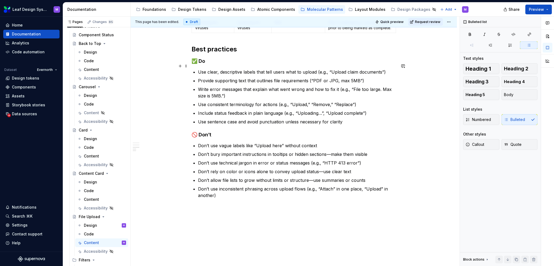
click at [328, 69] on p "Use clear, descriptive labels that tell users what to upload (e.g., “Upload cla…" at bounding box center [297, 72] width 198 height 6
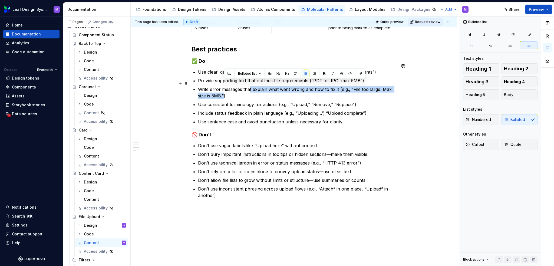
drag, startPoint x: 225, startPoint y: 90, endPoint x: 253, endPoint y: 84, distance: 28.5
click at [253, 86] on p "Write error messages that explain what went wrong and how to fix it (e.g., “Fil…" at bounding box center [297, 92] width 198 height 13
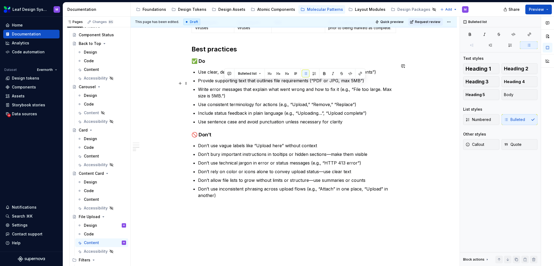
click at [258, 93] on ul "Use clear, descriptive labels that tell users what to upload (“Upload claim doc…" at bounding box center [297, 97] width 198 height 56
drag, startPoint x: 224, startPoint y: 89, endPoint x: 338, endPoint y: 83, distance: 113.8
click at [338, 86] on p "Write error messages that explain what went wrong and how to fix it (e.g., “Fil…" at bounding box center [297, 92] width 198 height 13
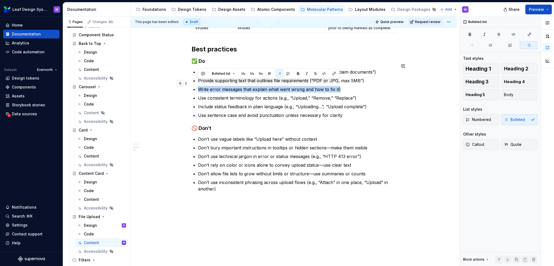
drag, startPoint x: 345, startPoint y: 84, endPoint x: 181, endPoint y: 86, distance: 164.6
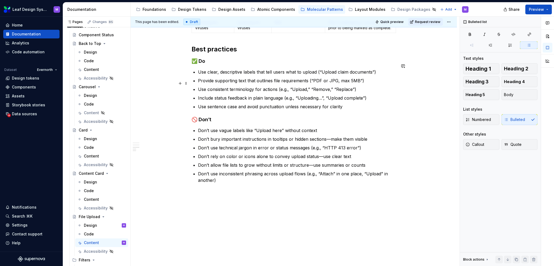
click at [345, 86] on p "Use consistent terminology for actions (e.g., “Upload,” “Remove,” “Replace”)" at bounding box center [297, 89] width 198 height 6
click at [345, 103] on p "Use sentence case and avoid punctuation unless necessary for clarity" at bounding box center [297, 106] width 198 height 6
click at [349, 88] on ul "Use clear, descriptive labels that tell users what to upload (“Upload claim doc…" at bounding box center [297, 89] width 198 height 41
click at [364, 88] on ul "Use clear, descriptive labels that tell users what to upload (“Upload claim doc…" at bounding box center [297, 89] width 198 height 41
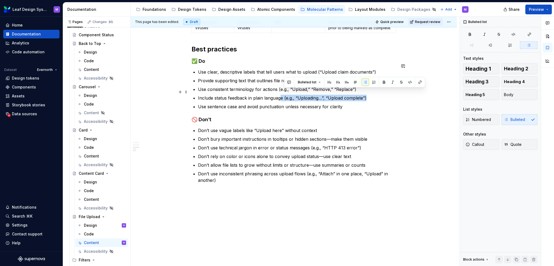
drag, startPoint x: 367, startPoint y: 91, endPoint x: 281, endPoint y: 90, distance: 86.1
click at [281, 95] on p "Include status feedback in plain language (e.g., “Uploading…”, “Upload complete…" at bounding box center [297, 98] width 198 height 6
click at [283, 95] on p "Include status feedback in plain language (e.g., “Uploading…”, “Upload complete…" at bounding box center [297, 98] width 198 height 6
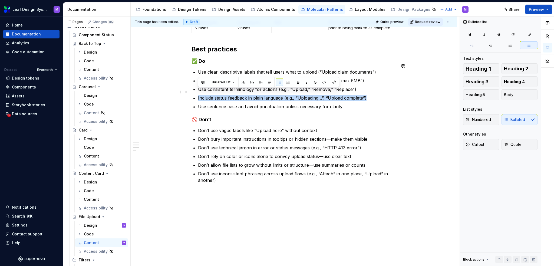
click at [283, 95] on p "Include status feedback in plain language (e.g., “Uploading…”, “Upload complete…" at bounding box center [297, 98] width 198 height 6
click at [322, 87] on div "Bulleted list" at bounding box center [268, 82] width 141 height 10
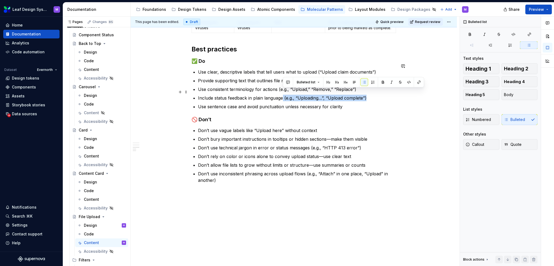
drag, startPoint x: 367, startPoint y: 92, endPoint x: 282, endPoint y: 91, distance: 85.0
click at [282, 95] on p "Include status feedback in plain language (e.g., “Uploading…”, “Upload complete…" at bounding box center [297, 98] width 198 height 6
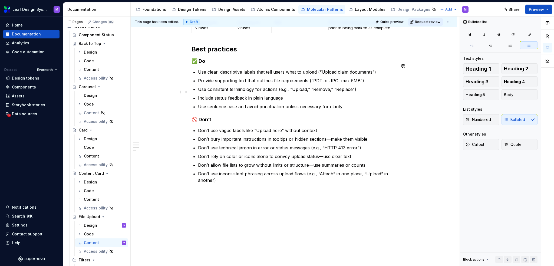
click at [360, 87] on ul "Use clear, descriptive labels that tell users what to upload (“Upload claim doc…" at bounding box center [297, 89] width 198 height 41
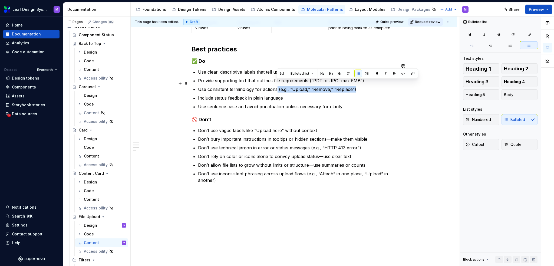
drag, startPoint x: 362, startPoint y: 83, endPoint x: 277, endPoint y: 83, distance: 84.2
click at [277, 86] on p "Use consistent terminology for actions (e.g., “Upload,” “Remove,” “Replace”)" at bounding box center [297, 89] width 198 height 6
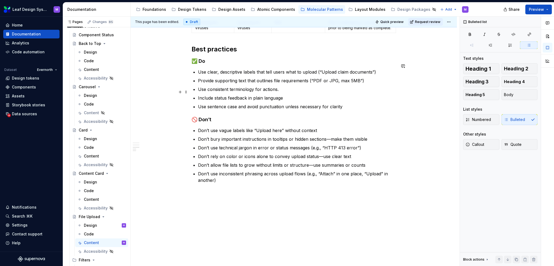
click at [286, 95] on p "Include status feedback in plain language" at bounding box center [297, 98] width 198 height 6
click at [292, 103] on p "Use sentence case and avoid punctuation unless necessary for clarity" at bounding box center [297, 106] width 198 height 6
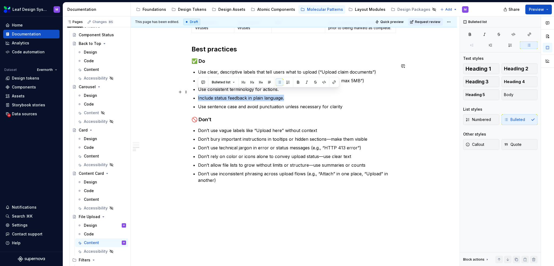
drag, startPoint x: 289, startPoint y: 92, endPoint x: 195, endPoint y: 92, distance: 94.2
click at [198, 95] on li "Include status feedback in plain language." at bounding box center [297, 98] width 198 height 6
copy p "Include status feedback in plain language."
click at [369, 77] on p "Provide supporting text that outlines file requirements (“PDF or JPG, max 5MB”)" at bounding box center [297, 80] width 198 height 6
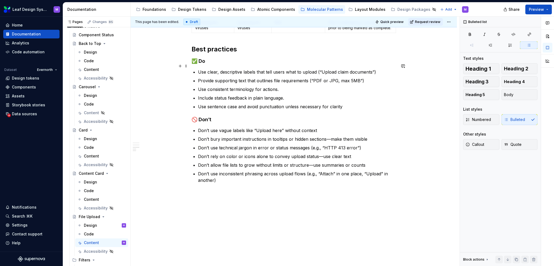
click at [376, 69] on p "Use clear, descriptive labels that tell users what to upload (“Upload claim doc…" at bounding box center [297, 72] width 198 height 6
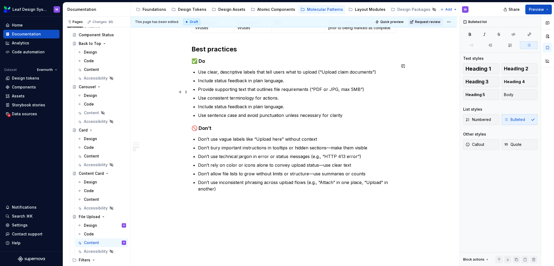
click at [295, 95] on p "Use consistent terminology for actions." at bounding box center [297, 98] width 198 height 6
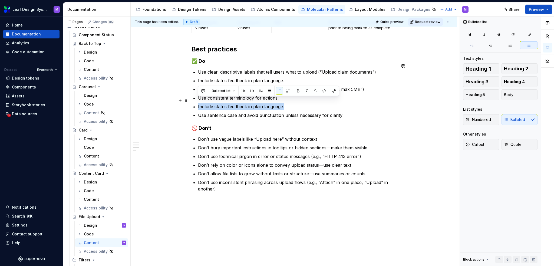
drag, startPoint x: 294, startPoint y: 99, endPoint x: 198, endPoint y: 96, distance: 96.4
click at [198, 96] on ul "Use clear, descriptive labels that tell users what to upload (“Upload claim doc…" at bounding box center [297, 94] width 198 height 50
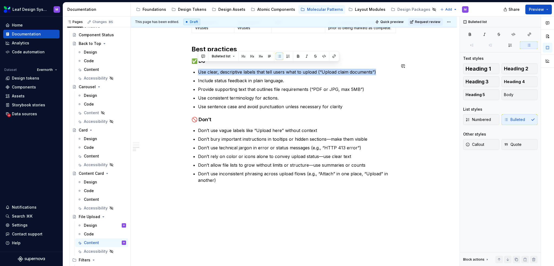
drag, startPoint x: 377, startPoint y: 65, endPoint x: 227, endPoint y: 62, distance: 150.5
copy p "Use clear, descriptive labels that tell users what to upload (“Upload claim doc…"
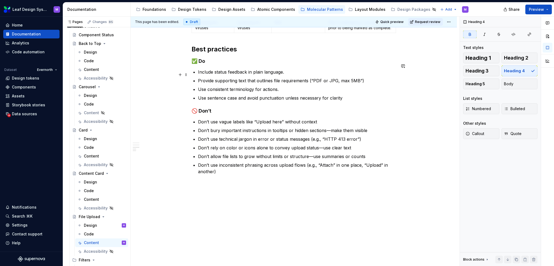
click at [287, 77] on p "Provide supporting text that outlines file requirements (“PDF or JPG, max 5MB”)" at bounding box center [297, 80] width 198 height 6
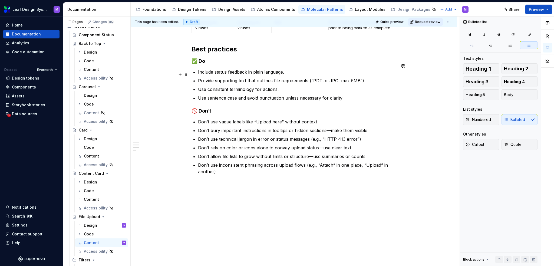
click at [365, 77] on p "Provide supporting text that outlines file requirements (“PDF or JPG, max 5MB”)" at bounding box center [297, 80] width 198 height 6
click at [326, 86] on p "Use consistent terminology for actions." at bounding box center [297, 89] width 198 height 6
click at [370, 77] on p "Provide supporting text that outlines file requirements (“PDF or JPG, max 5MB”)" at bounding box center [297, 80] width 198 height 6
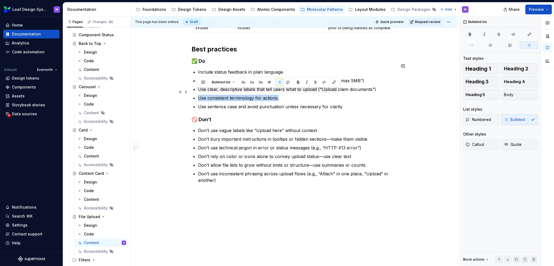
drag, startPoint x: 286, startPoint y: 94, endPoint x: 196, endPoint y: 92, distance: 90.2
click at [289, 95] on p "Use consistent terminology for actions." at bounding box center [297, 98] width 198 height 6
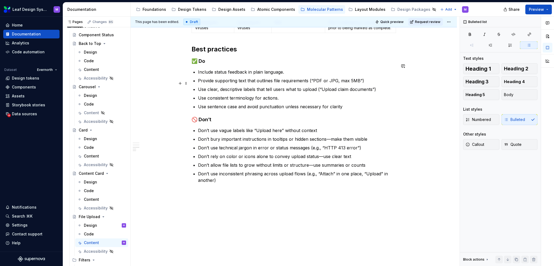
click at [200, 86] on p "Use clear, descriptive labels that tell users what to upload (“Upload claim doc…" at bounding box center [297, 89] width 198 height 6
click at [199, 86] on p "Use clear, descriptive labels that tell users what to upload (“Upload claim doc…" at bounding box center [297, 89] width 198 height 6
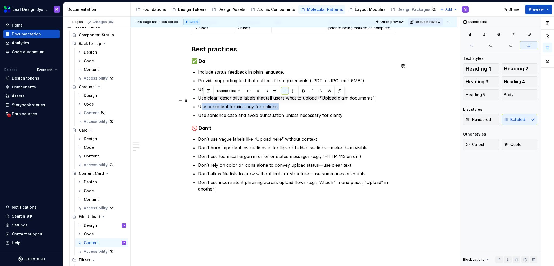
drag, startPoint x: 250, startPoint y: 100, endPoint x: 201, endPoint y: 102, distance: 48.7
click at [201, 103] on p "Use consistent terminology for actions." at bounding box center [297, 106] width 198 height 6
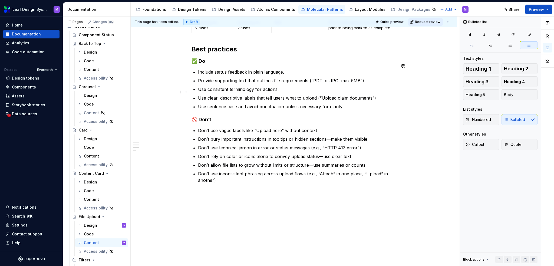
click at [298, 95] on p "Use clear, descriptive labels that tell users what to upload (“Upload claim doc…" at bounding box center [297, 98] width 198 height 6
click at [376, 95] on p "Use clear, descriptive labels that tell users what to upload (“Upload claim doc…" at bounding box center [297, 98] width 198 height 6
drag, startPoint x: 376, startPoint y: 93, endPoint x: 320, endPoint y: 97, distance: 56.2
click at [320, 97] on ul "Include status feedback in plain language. Provide supporting text that outline…" at bounding box center [297, 89] width 198 height 41
click at [355, 95] on p "Use clear, descriptive labels that tell users what to upload (“Upload claim doc…" at bounding box center [297, 98] width 198 height 6
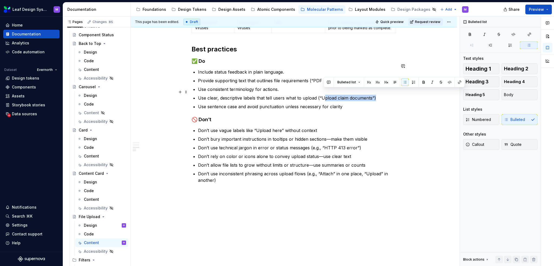
drag, startPoint x: 378, startPoint y: 92, endPoint x: 323, endPoint y: 92, distance: 54.1
click at [323, 95] on p "Use clear, descriptive labels that tell users what to upload (“Upload claim doc…" at bounding box center [297, 98] width 198 height 6
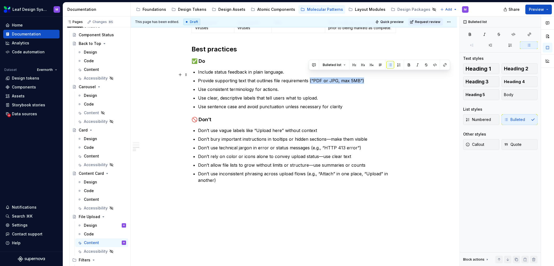
drag, startPoint x: 366, startPoint y: 74, endPoint x: 308, endPoint y: 76, distance: 57.7
click at [308, 77] on p "Provide supporting text that outlines file requirements (“PDF or JPG, max 5MB”)" at bounding box center [297, 80] width 198 height 6
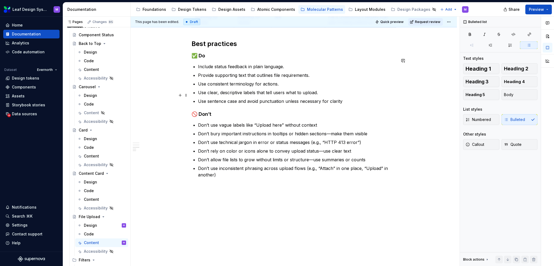
scroll to position [470, 0]
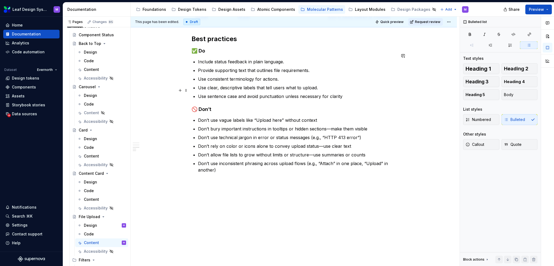
click at [348, 93] on p "Use sentence case and avoid punctuation unless necessary for clarity" at bounding box center [297, 96] width 198 height 6
click at [324, 126] on p "Don’t bury important instructions in tooltips or hidden sections—make them visi…" at bounding box center [297, 129] width 198 height 6
click at [318, 117] on p "Don’t use vague labels like “Upload here” without context" at bounding box center [297, 120] width 198 height 6
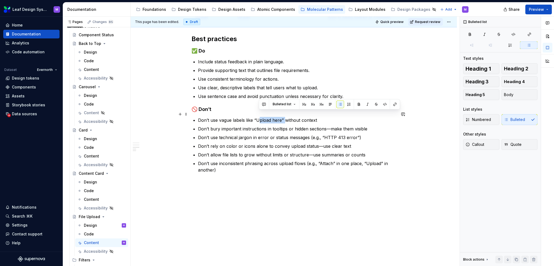
drag, startPoint x: 283, startPoint y: 114, endPoint x: 260, endPoint y: 113, distance: 23.3
click at [260, 117] on p "Don’t use vague labels like “Upload here” without context" at bounding box center [297, 120] width 198 height 6
click at [271, 127] on ul "Don’t use vague labels like “Upload here” without context Don’t bury important …" at bounding box center [297, 145] width 198 height 56
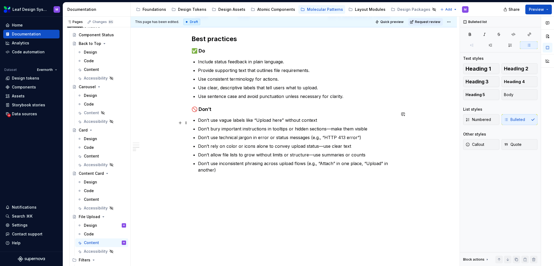
click at [329, 126] on p "Don’t bury important instructions in tooltips or hidden sections—make them visi…" at bounding box center [297, 129] width 198 height 6
drag, startPoint x: 364, startPoint y: 123, endPoint x: 331, endPoint y: 123, distance: 32.5
click at [331, 126] on p "Don’t bury important instructions in tooltips or hidden sectionsmake them visib…" at bounding box center [297, 129] width 198 height 6
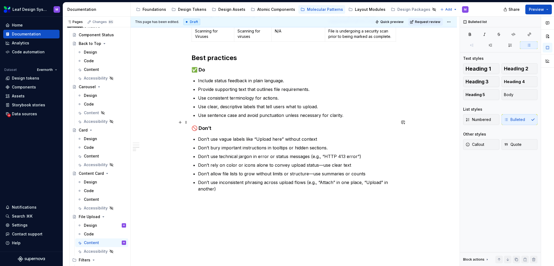
scroll to position [443, 0]
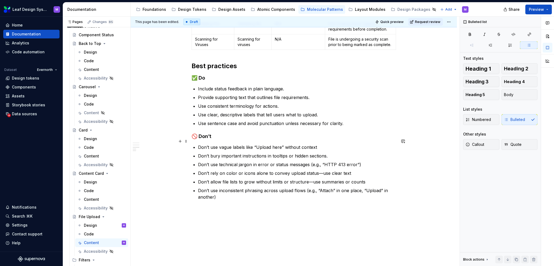
click at [326, 144] on p "Don’t use vague labels like “Upload here” without context" at bounding box center [297, 147] width 198 height 6
click at [322, 155] on ul "Don’t use vague labels like “Upload here” without context. Don’t bury important…" at bounding box center [297, 172] width 198 height 56
click at [338, 154] on ul "Don’t use vague labels like “Upload here” without context. Don’t bury important…" at bounding box center [297, 172] width 198 height 56
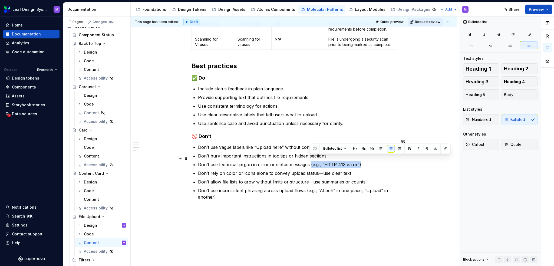
drag, startPoint x: 358, startPoint y: 158, endPoint x: 310, endPoint y: 158, distance: 48.7
click at [310, 161] on p "Don’t use technical jargon in error or status messages (e.g., “HTTP 413 error”)" at bounding box center [297, 164] width 198 height 6
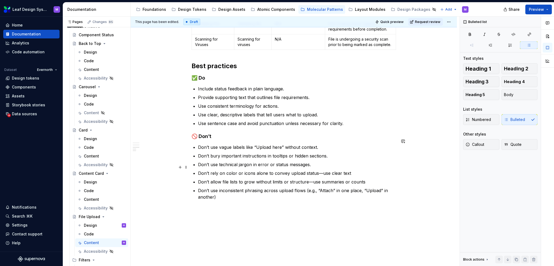
click at [275, 170] on p "Don’t rely on color or icons alone to convey upload status—use clear text" at bounding box center [297, 173] width 198 height 6
click at [332, 170] on p "Don’t rely on color or icons alone to convey upload status—use clear text" at bounding box center [297, 173] width 198 height 6
drag, startPoint x: 349, startPoint y: 166, endPoint x: 336, endPoint y: 166, distance: 13.0
click at [336, 170] on p "Don’t rely on color or icons alone to convey upload status—use clear text" at bounding box center [297, 173] width 198 height 6
click at [328, 170] on p "Don’t rely on color or icons alone to convey upload status—use clear text" at bounding box center [297, 173] width 198 height 6
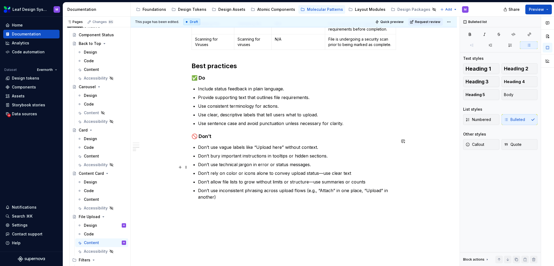
click at [320, 170] on p "Don’t rely on color or icons alone to convey upload status—use clear text" at bounding box center [297, 173] width 198 height 6
drag, startPoint x: 346, startPoint y: 168, endPoint x: 322, endPoint y: 168, distance: 24.1
click at [322, 170] on p "Don’t rely on color or icons alone to convey upload status. Use clear text" at bounding box center [297, 173] width 198 height 6
click at [312, 179] on p "Don’t allow file lists to grow without limits or structure—use summaries or cou…" at bounding box center [297, 182] width 198 height 6
click at [361, 179] on p "Don’t allow file lists to grow without limits or structureuse summaries or coun…" at bounding box center [297, 182] width 198 height 6
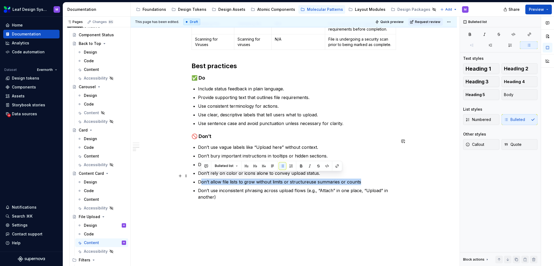
drag, startPoint x: 375, startPoint y: 177, endPoint x: 199, endPoint y: 179, distance: 175.4
click at [199, 179] on p "Don’t allow file lists to grow without limits or structureuse summaries or coun…" at bounding box center [297, 182] width 198 height 6
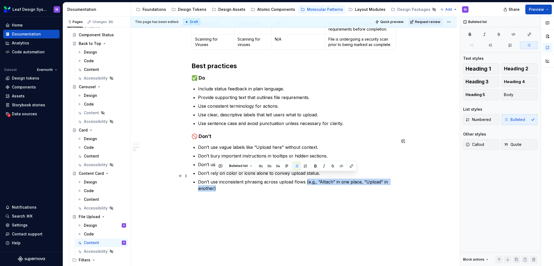
drag, startPoint x: 223, startPoint y: 182, endPoint x: 306, endPoint y: 175, distance: 82.5
click at [306, 179] on p "Don’t use inconsistent phrasing across upload flows (e.g., “Attach” in one plac…" at bounding box center [297, 185] width 198 height 13
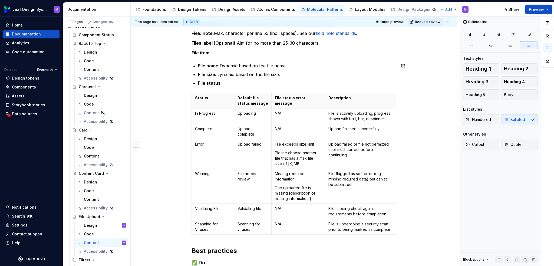
scroll to position [271, 0]
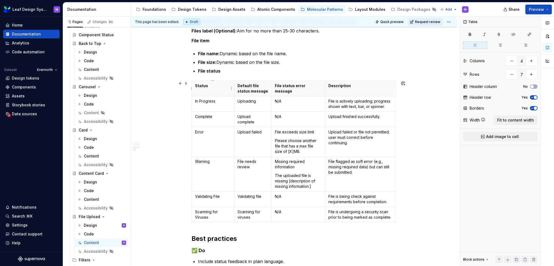
click at [195, 86] on p "Status" at bounding box center [213, 85] width 36 height 5
drag, startPoint x: 253, startPoint y: 86, endPoint x: 237, endPoint y: 85, distance: 15.7
click at [237, 85] on th "Default file status message" at bounding box center [252, 88] width 37 height 15
click at [285, 91] on th "File status error message" at bounding box center [299, 88] width 54 height 15
click at [320, 86] on p "File status error message" at bounding box center [298, 88] width 47 height 11
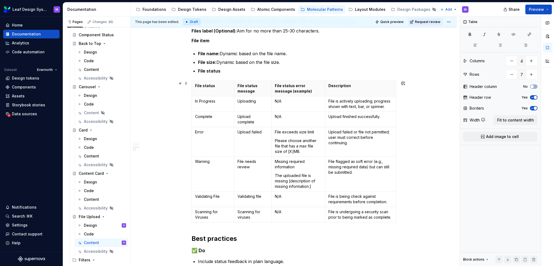
click at [422, 146] on div "When to use Use when users need to attach documents or images and require clear…" at bounding box center [294, 148] width 326 height 620
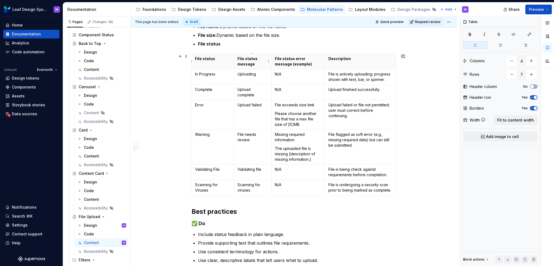
click at [239, 58] on p "File status message" at bounding box center [253, 61] width 31 height 11
click at [424, 92] on div "When to use Use when users need to attach documents or images and require clear…" at bounding box center [294, 121] width 326 height 620
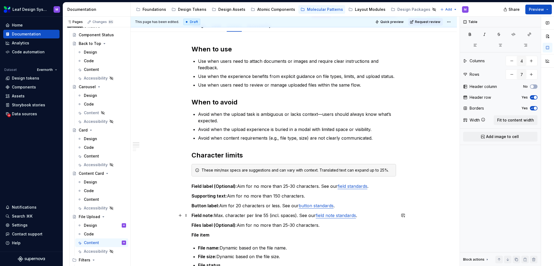
scroll to position [0, 0]
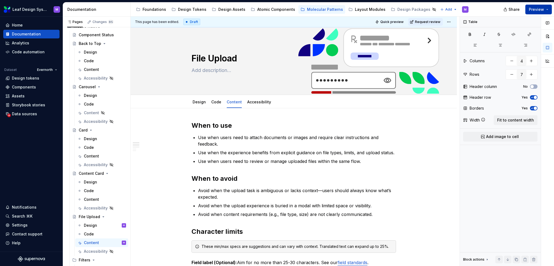
click at [546, 11] on button "Preview" at bounding box center [539, 10] width 27 height 10
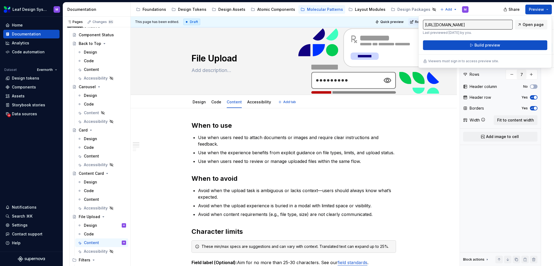
click at [405, 141] on div "This page has been edited. Draft Quick preview Request review File Upload Edit …" at bounding box center [295, 142] width 329 height 250
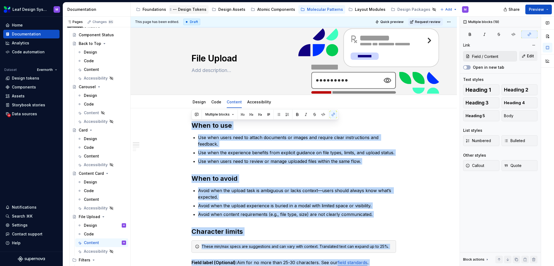
drag, startPoint x: 312, startPoint y: 189, endPoint x: 177, endPoint y: 7, distance: 226.4
click at [177, 7] on div "Documentation Accessibility guide for tree Page tree. Navigate the tree with th…" at bounding box center [308, 134] width 491 height 264
copy div "Lore ip dol Sit amet conse adip el seddoe temporinc ut labore etd magnaal enima…"
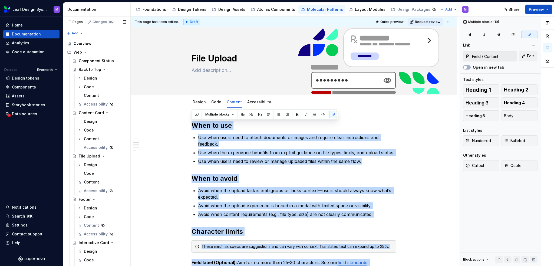
scroll to position [54, 0]
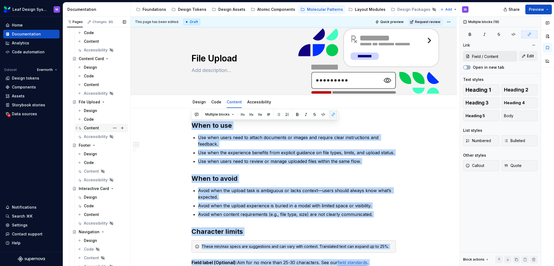
click at [98, 126] on div "Content" at bounding box center [105, 128] width 42 height 8
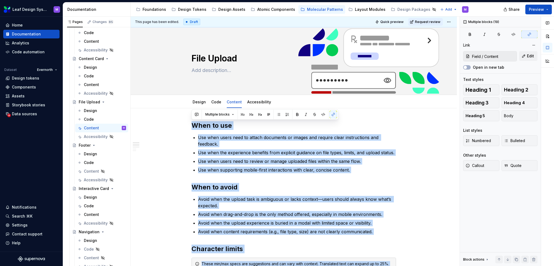
drag, startPoint x: 239, startPoint y: 163, endPoint x: 194, endPoint y: 2, distance: 167.4
click at [194, 2] on div "Documentation Accessibility guide for tree Page tree. Navigate the tree with th…" at bounding box center [309, 134] width 492 height 264
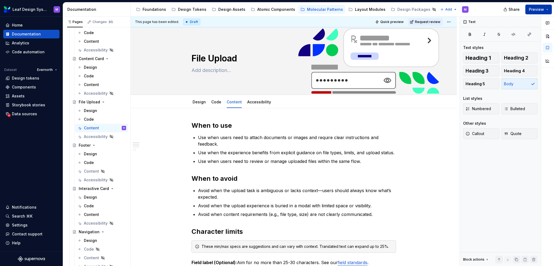
click at [548, 10] on button "Preview" at bounding box center [539, 10] width 27 height 10
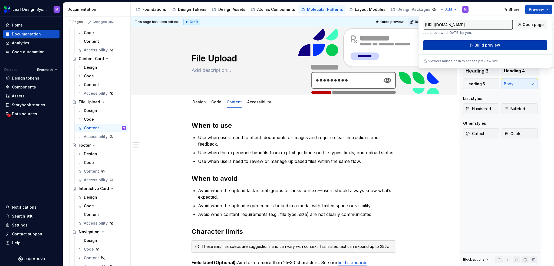
click at [492, 44] on span "Build preview" at bounding box center [488, 44] width 26 height 5
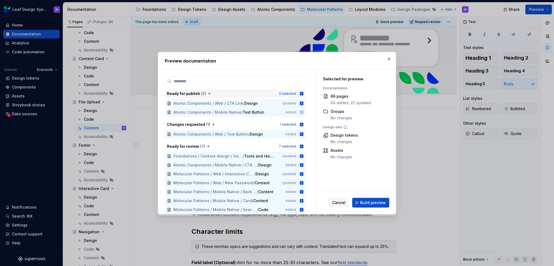
click at [302, 91] on icon "button" at bounding box center [302, 93] width 4 height 4
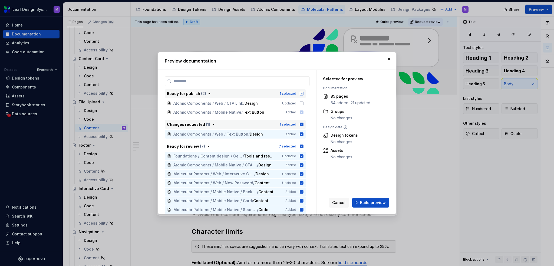
click at [299, 123] on div "1 selected" at bounding box center [292, 124] width 24 height 5
click at [301, 147] on icon "button" at bounding box center [302, 147] width 4 height 4
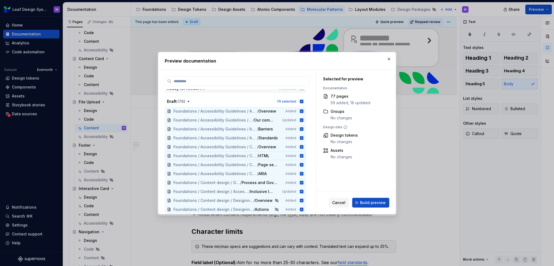
scroll to position [108, 0]
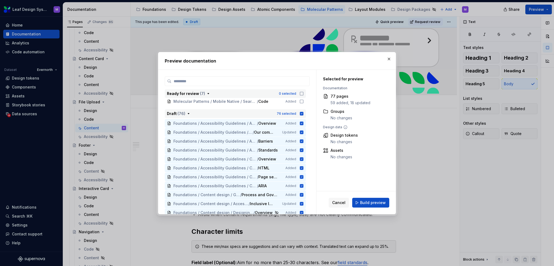
click at [302, 114] on icon "button" at bounding box center [302, 114] width 4 height 4
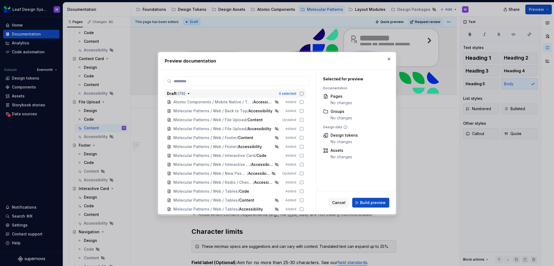
scroll to position [433, 0]
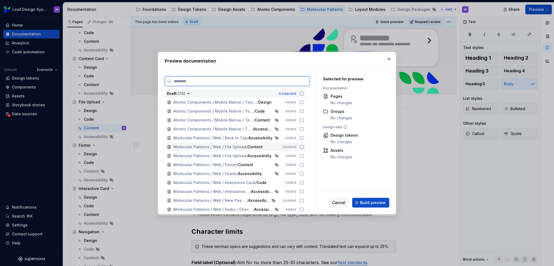
click at [300, 146] on icon at bounding box center [302, 147] width 4 height 4
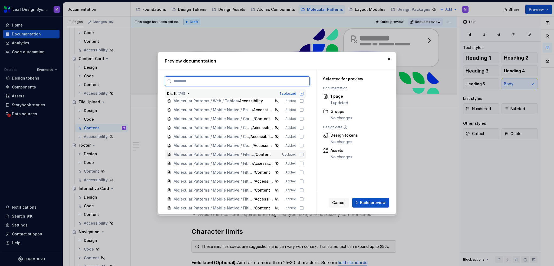
click at [303, 154] on icon at bounding box center [302, 154] width 4 height 4
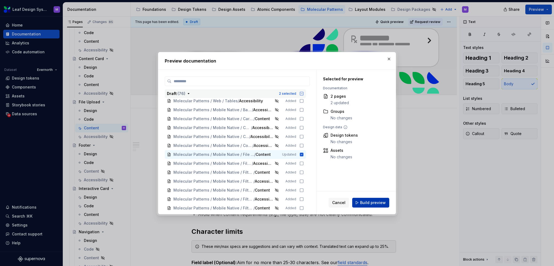
click at [368, 201] on span "Build preview" at bounding box center [373, 202] width 26 height 5
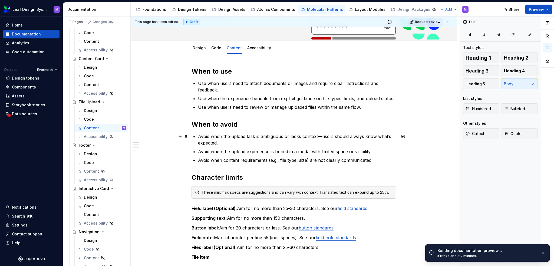
scroll to position [81, 0]
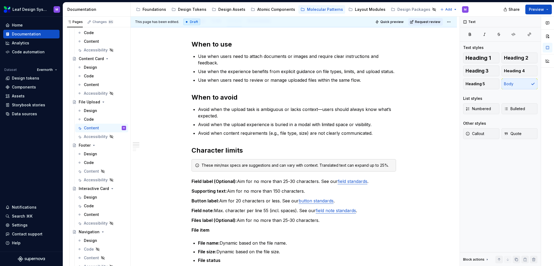
type textarea "*"
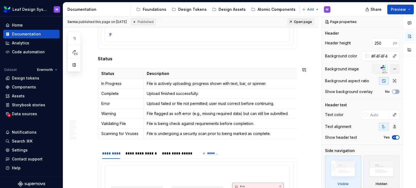
scroll to position [1922, 0]
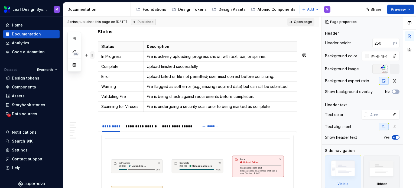
click at [91, 55] on span at bounding box center [92, 55] width 4 height 8
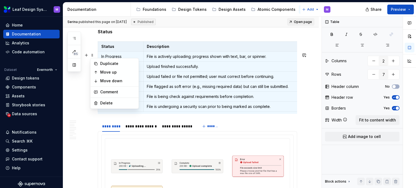
click at [230, 89] on p "File flagged as soft error (e.g., missing required data) but can still be submi…" at bounding box center [221, 86] width 149 height 5
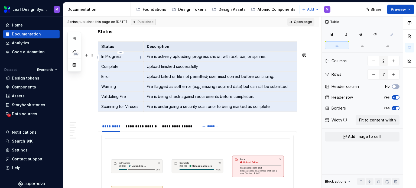
drag, startPoint x: 276, startPoint y: 119, endPoint x: 124, endPoint y: 58, distance: 163.4
click at [124, 58] on tbody "Status Description In Progress File is actively uploading; progress shown with …" at bounding box center [198, 77] width 201 height 70
drag, startPoint x: 104, startPoint y: 78, endPoint x: 116, endPoint y: 87, distance: 14.7
click at [104, 69] on p "Complete" at bounding box center [120, 66] width 39 height 5
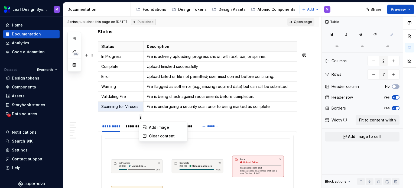
click at [108, 50] on html "Leaf Design System M Home Documentation Analytics Code automation Dataset Evern…" at bounding box center [208, 94] width 416 height 188
click at [121, 93] on html "Leaf Design System M Home Documentation Analytics Code automation Dataset Evern…" at bounding box center [208, 94] width 416 height 188
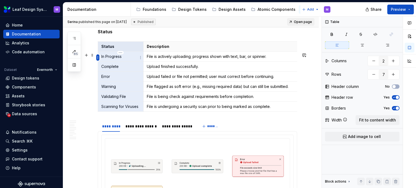
drag, startPoint x: 138, startPoint y: 117, endPoint x: 98, endPoint y: 57, distance: 72.1
click at [98, 57] on body "Leaf Design System M Home Documentation Analytics Code automation Dataset Evern…" at bounding box center [208, 94] width 416 height 188
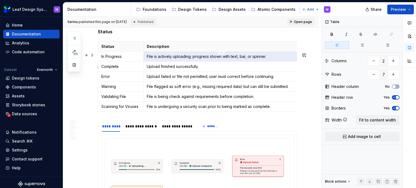
drag, startPoint x: 279, startPoint y: 68, endPoint x: 149, endPoint y: 65, distance: 129.9
click at [149, 59] on p "File is actively uploading; progress shown with text, bar, or spinner." at bounding box center [221, 56] width 149 height 5
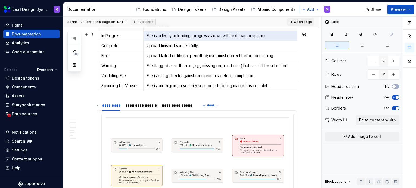
scroll to position [1949, 0]
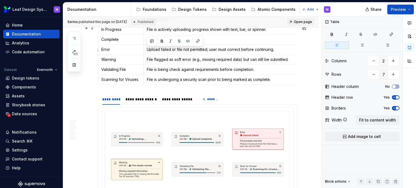
drag, startPoint x: 201, startPoint y: 53, endPoint x: 147, endPoint y: 53, distance: 54.1
click at [147, 45] on td "Upload finished successfully." at bounding box center [221, 40] width 156 height 10
copy p "Upload finished successfully."
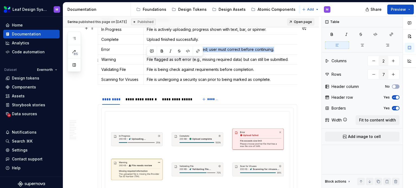
drag, startPoint x: 279, startPoint y: 62, endPoint x: 156, endPoint y: 67, distance: 123.5
click at [146, 55] on td "Upload failed or file not permitted; user must correct before continuing." at bounding box center [221, 50] width 156 height 10
copy p "Upload failed or file not permitted; user must correct before continuing."
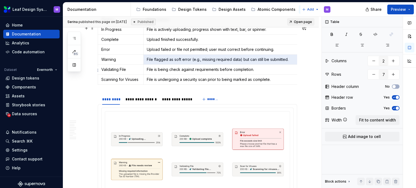
drag, startPoint x: 289, startPoint y: 71, endPoint x: 146, endPoint y: 70, distance: 142.9
click at [146, 65] on td "File flagged as soft error (e.g., missing required data) but can still be submi…" at bounding box center [221, 60] width 156 height 10
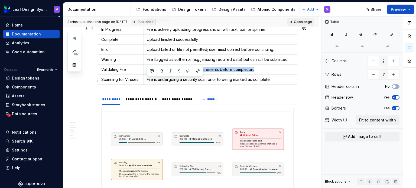
drag, startPoint x: 256, startPoint y: 79, endPoint x: 19, endPoint y: 121, distance: 240.3
click at [145, 75] on td "File is being check against requirements before completion." at bounding box center [221, 70] width 156 height 10
copy p "File is being check against requirements before completion."
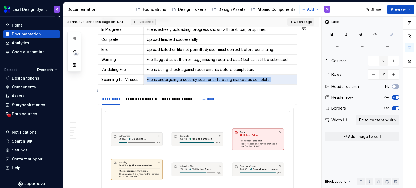
drag, startPoint x: 274, startPoint y: 90, endPoint x: 59, endPoint y: 103, distance: 214.7
click at [146, 85] on td "File is undergoing a security scan prior to being marked as complete." at bounding box center [221, 80] width 156 height 10
copy p "File is undergoing a security scan prior to being marked as complete."
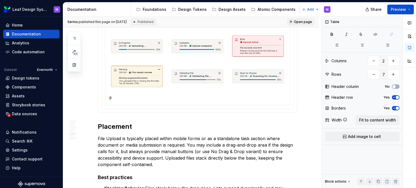
scroll to position [2030, 0]
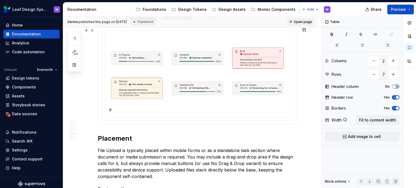
click at [142, 22] on div "**********" at bounding box center [141, 18] width 36 height 9
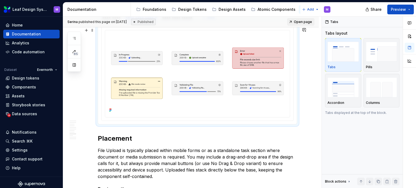
click at [144, 21] on div "**********" at bounding box center [140, 17] width 31 height 5
click at [166, 21] on div "**********" at bounding box center [177, 17] width 31 height 5
click at [116, 21] on div "*********" at bounding box center [111, 17] width 18 height 5
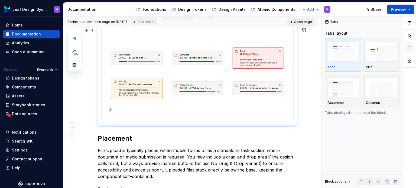
click at [164, 21] on div "**********" at bounding box center [177, 17] width 31 height 5
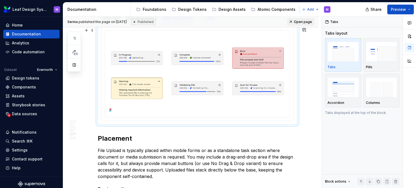
click at [107, 21] on div "*********" at bounding box center [111, 17] width 18 height 5
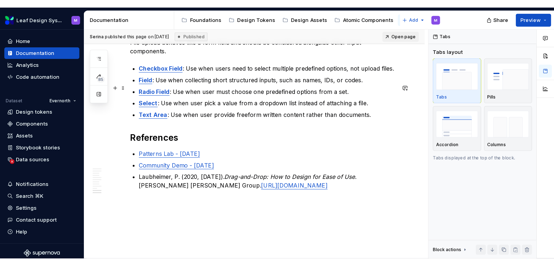
scroll to position [2463, 0]
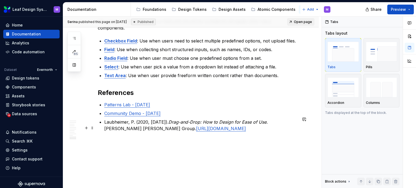
click at [179, 117] on p "Community Demo - [DATE]" at bounding box center [200, 113] width 193 height 6
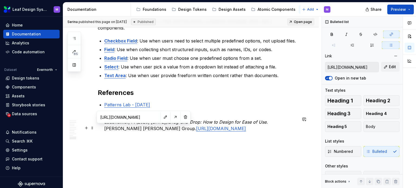
click at [141, 116] on link "Community Demo - [DATE]" at bounding box center [132, 113] width 56 height 5
click at [140, 116] on input "https://confluence.sys.cigna.com/spaces/WIPMDL/pages/1299996529/Community+Demo+…" at bounding box center [128, 117] width 61 height 10
click at [174, 118] on button "button" at bounding box center [176, 117] width 8 height 8
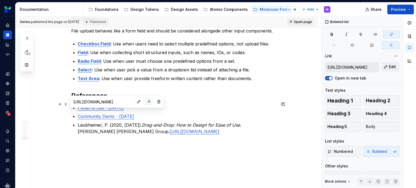
click at [145, 100] on button "button" at bounding box center [149, 102] width 8 height 8
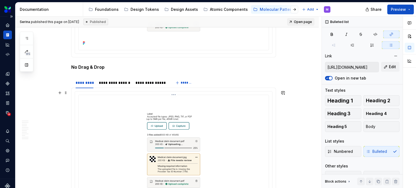
scroll to position [1056, 0]
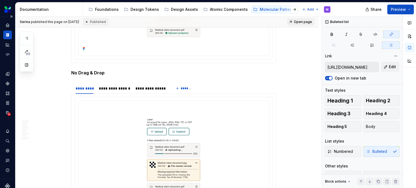
type textarea "*"
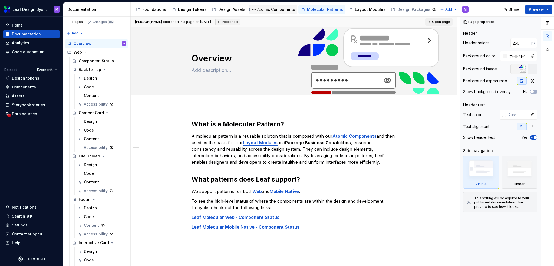
click at [265, 12] on div "Atomic Components" at bounding box center [276, 9] width 38 height 5
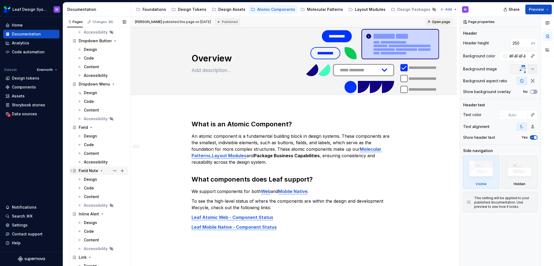
scroll to position [487, 0]
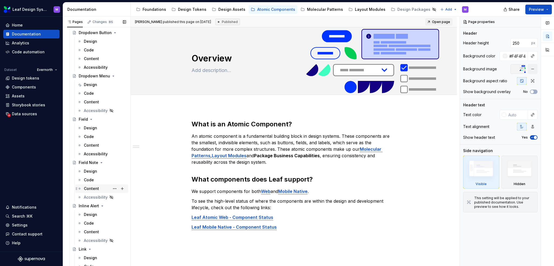
click at [88, 187] on div "Content" at bounding box center [91, 188] width 15 height 5
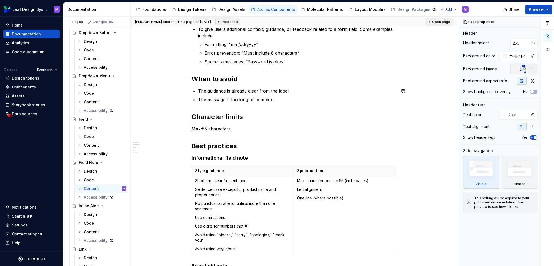
scroll to position [135, 0]
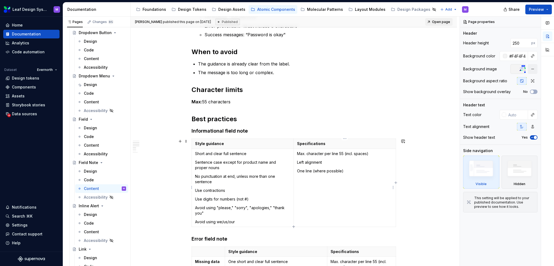
click at [372, 154] on p "Max. character per line 55 (incl. spaces)" at bounding box center [345, 153] width 96 height 5
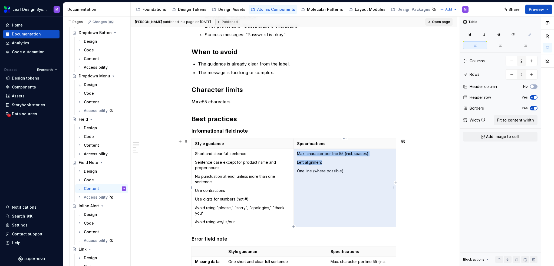
drag, startPoint x: 375, startPoint y: 153, endPoint x: 300, endPoint y: 153, distance: 74.7
click at [300, 153] on p "Max. character per line 55 (incl. spaces)" at bounding box center [345, 153] width 96 height 5
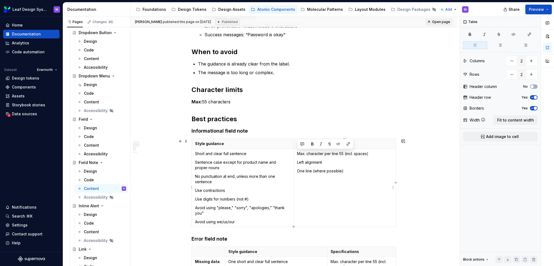
click at [348, 180] on td "Max. character per line 55 (incl. spaces) Left alignment One line (where possib…" at bounding box center [345, 188] width 102 height 78
drag, startPoint x: 374, startPoint y: 155, endPoint x: 298, endPoint y: 155, distance: 75.8
click at [298, 155] on p "Max. character per line 55 (incl. spaces)" at bounding box center [345, 153] width 96 height 5
copy p "Max. character per line 55 (incl. spaces)"
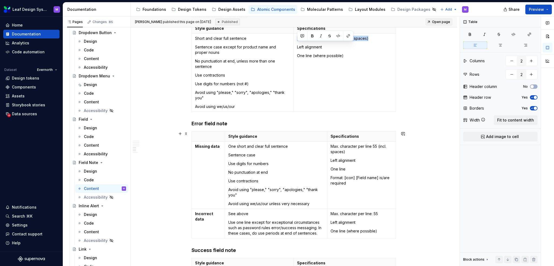
scroll to position [244, 0]
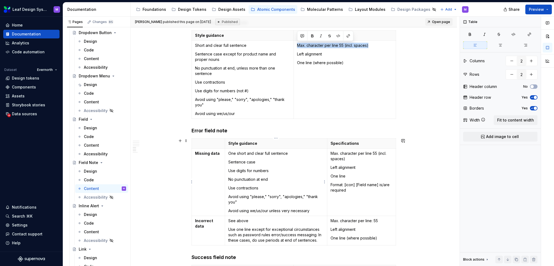
copy p "Max. character per line 55 (incl. spaces)"
type textarea "*"
